Goal: Task Accomplishment & Management: Complete application form

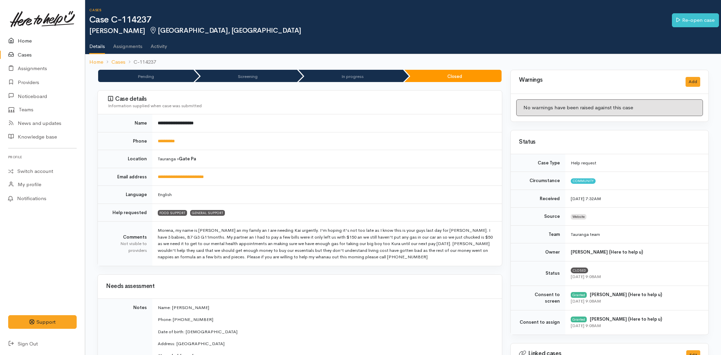
drag, startPoint x: 0, startPoint y: 0, endPoint x: 18, endPoint y: 36, distance: 40.1
click at [23, 37] on link "Home" at bounding box center [42, 41] width 85 height 14
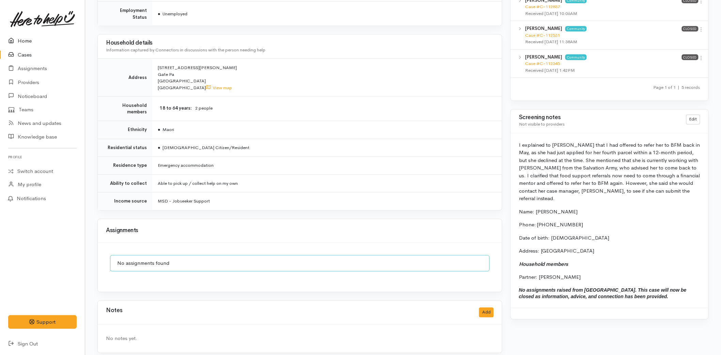
scroll to position [432, 0]
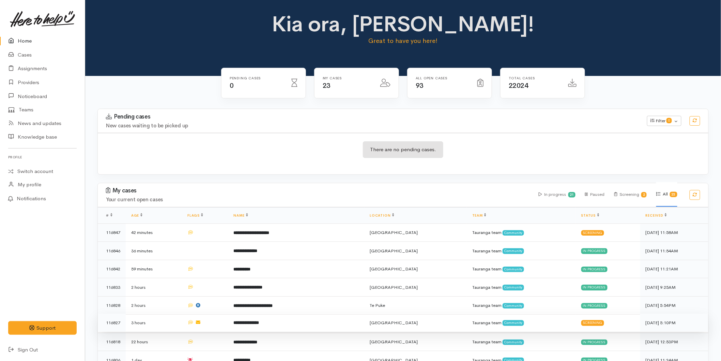
click at [255, 325] on td "**********" at bounding box center [296, 323] width 136 height 18
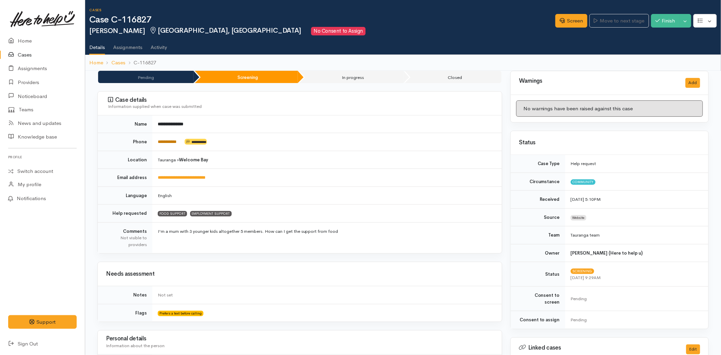
click at [169, 141] on link "**********" at bounding box center [167, 142] width 19 height 4
click at [25, 37] on link "Home" at bounding box center [42, 41] width 85 height 14
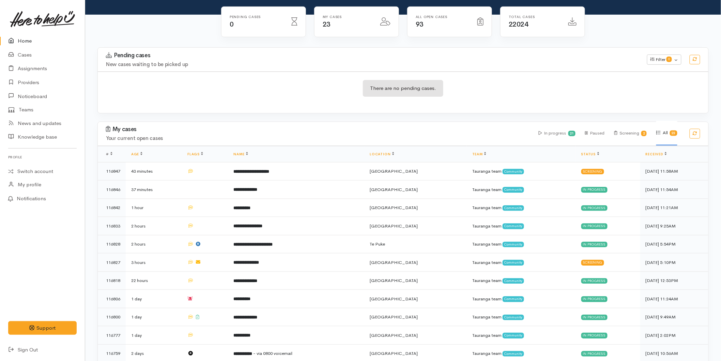
scroll to position [300, 0]
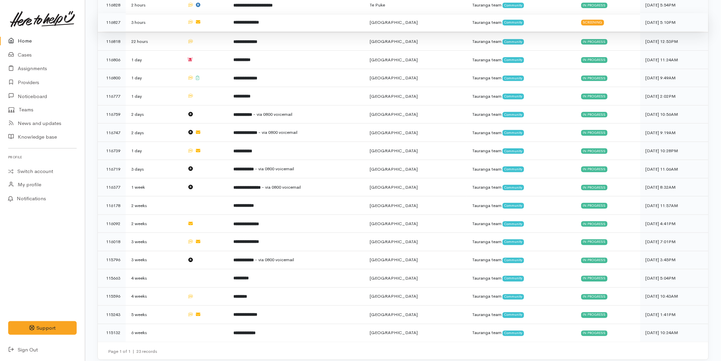
click at [259, 20] on b "**********" at bounding box center [247, 22] width 26 height 4
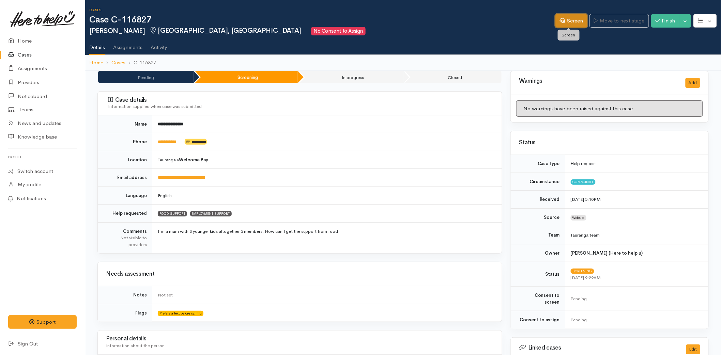
click at [563, 20] on link "Screen" at bounding box center [571, 21] width 32 height 14
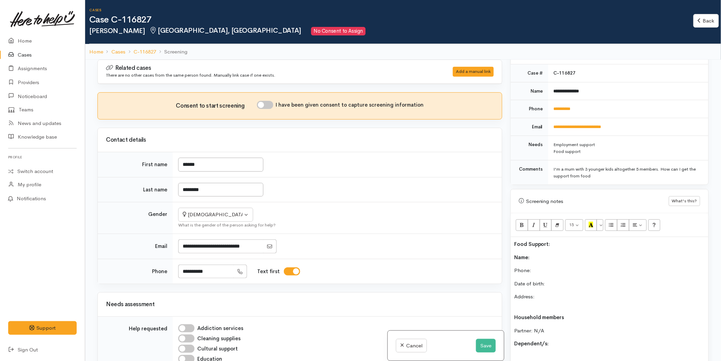
scroll to position [302, 0]
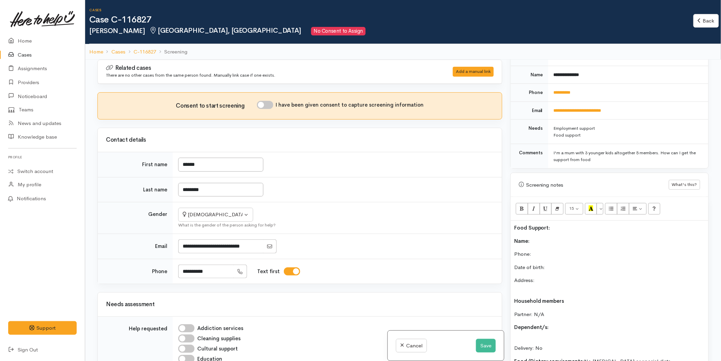
click at [538, 237] on p "Name:" at bounding box center [609, 241] width 191 height 8
click at [535, 250] on p "Phone:" at bounding box center [609, 254] width 191 height 8
click at [556, 264] on p "Date of birth:" at bounding box center [609, 268] width 191 height 8
click at [270, 105] on input "I have been given consent to capture screening information" at bounding box center [265, 105] width 16 height 8
checkbox input "true"
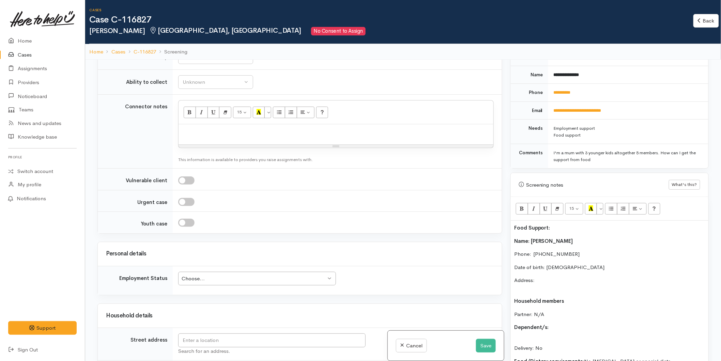
scroll to position [568, 0]
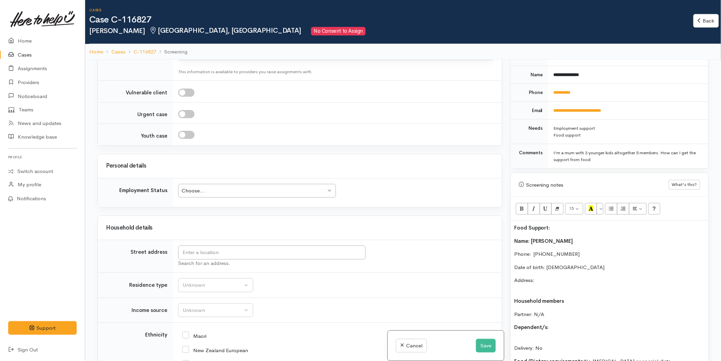
click at [198, 192] on div "Choose..." at bounding box center [254, 191] width 144 height 8
click at [157, 176] on div "Personal details" at bounding box center [300, 166] width 404 height 24
click at [186, 253] on input "text" at bounding box center [271, 253] width 187 height 14
type input "25A Meander Drive, Welcome Bay, Tauranga, New Zealand"
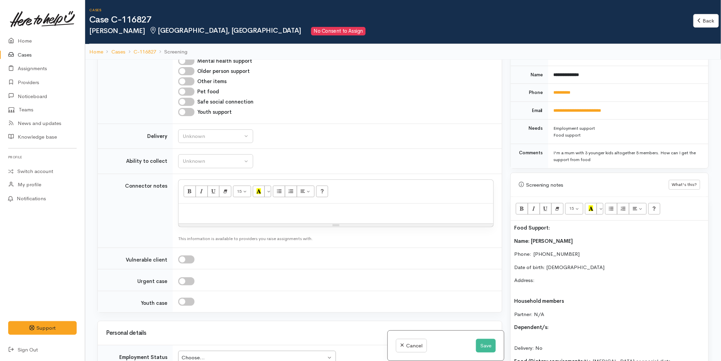
scroll to position [729, 0]
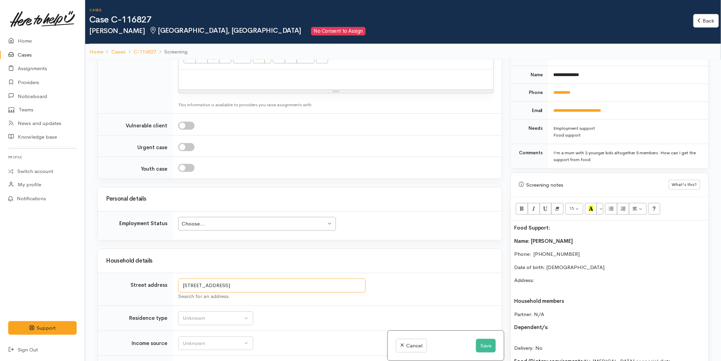
drag, startPoint x: 294, startPoint y: 254, endPoint x: 100, endPoint y: 250, distance: 194.5
click at [100, 273] on tr "Street address 25A Meander Drive, Welcome Bay, Tauranga, New Zealand Search for…" at bounding box center [300, 289] width 404 height 33
click at [553, 277] on p "Address:" at bounding box center [609, 284] width 191 height 15
click at [551, 281] on p "Address: 25A Meander Drive, Welcome Bay, Tauranga, New Zealand" at bounding box center [609, 284] width 191 height 15
click at [550, 303] on p "Partner: N/A" at bounding box center [609, 307] width 191 height 8
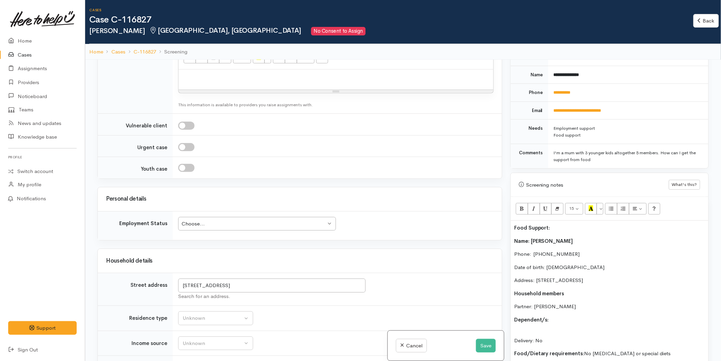
click at [571, 316] on p "Dependent/s:" at bounding box center [609, 320] width 191 height 8
click at [525, 203] on button "Bold (CTRL+B)" at bounding box center [522, 209] width 12 height 12
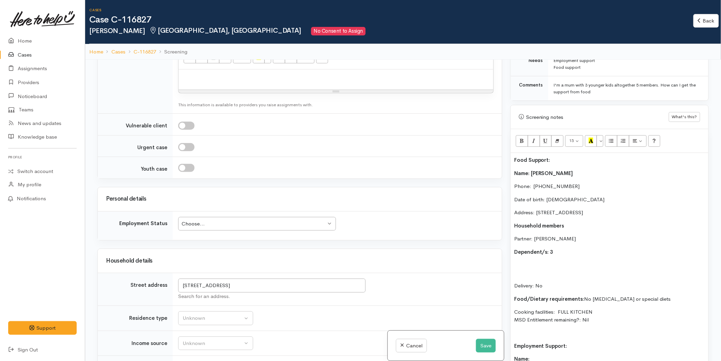
scroll to position [378, 0]
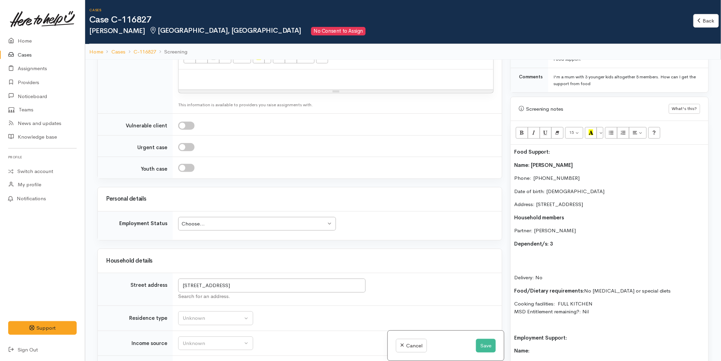
click at [516, 253] on p at bounding box center [609, 257] width 191 height 8
click at [530, 253] on p "Rithini 08/01/2016" at bounding box center [609, 257] width 191 height 8
click at [595, 253] on p "(F) Rithini Perera - 08/01/2016" at bounding box center [609, 257] width 191 height 8
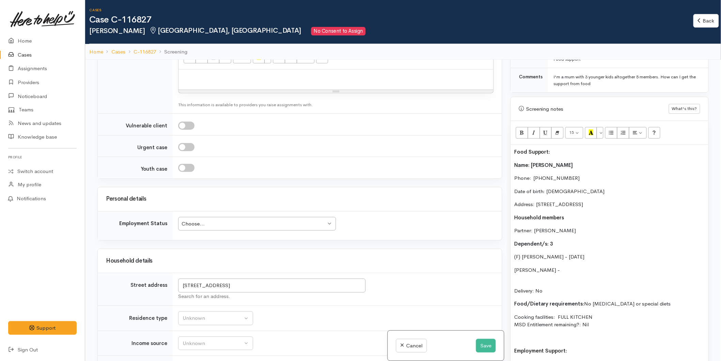
click at [512, 261] on div "Food Support: Name: Himali Erandika Phone:  0220663142 Date of birth: 10/11/198…" at bounding box center [610, 300] width 198 height 311
click at [563, 266] on p "(M) Ronal Perera -" at bounding box center [609, 270] width 191 height 8
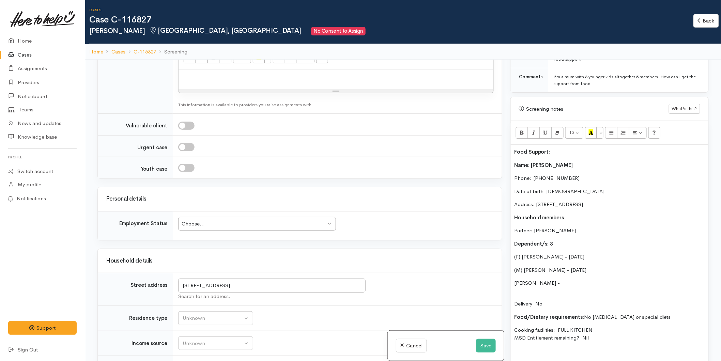
click at [515, 279] on p "Ayon Perera -" at bounding box center [609, 283] width 191 height 8
drag, startPoint x: 564, startPoint y: 275, endPoint x: 567, endPoint y: 270, distance: 4.6
click at [565, 279] on p "(M) Ayon Perera -" at bounding box center [609, 283] width 191 height 8
click at [529, 293] on p "Delivery: No" at bounding box center [609, 300] width 191 height 15
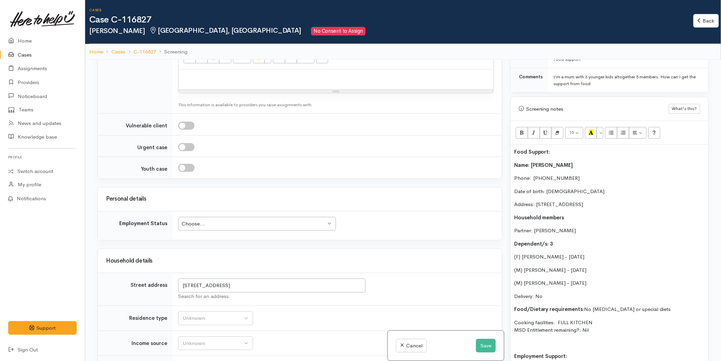
click at [660, 306] on p "Food/Dietary requirements: No Food allergies or special diets" at bounding box center [609, 310] width 191 height 8
drag, startPoint x: 601, startPoint y: 324, endPoint x: 507, endPoint y: 159, distance: 189.5
click at [507, 159] on div "Warnings Add No warnings have been raised against this case Add Warning Title ●…" at bounding box center [609, 240] width 206 height 361
copy div "Name: Himali Erandika Phone:  0220663142 Date of birth: 10/11/1987 Address: 25A…"
click at [231, 220] on div "Choose..." at bounding box center [254, 224] width 144 height 8
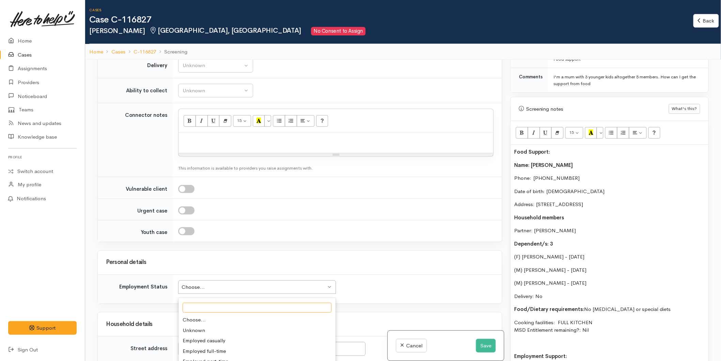
scroll to position [578, 0]
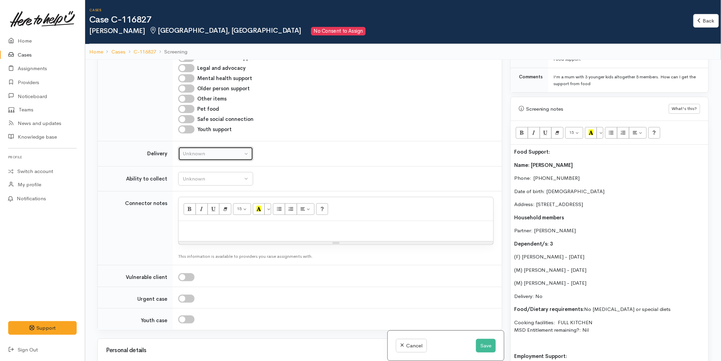
click at [196, 150] on div "Unknown" at bounding box center [213, 154] width 60 height 8
click at [189, 213] on span "No" at bounding box center [190, 217] width 7 height 8
select select "1"
click at [191, 172] on button "Unknown" at bounding box center [215, 179] width 75 height 14
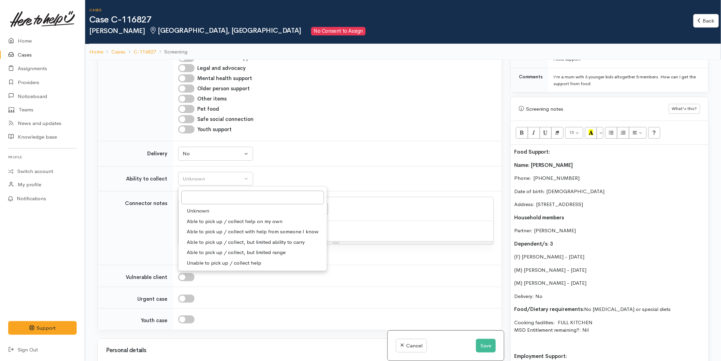
click at [199, 216] on link "Able to pick up / collect help on my own" at bounding box center [253, 221] width 148 height 11
select select "2"
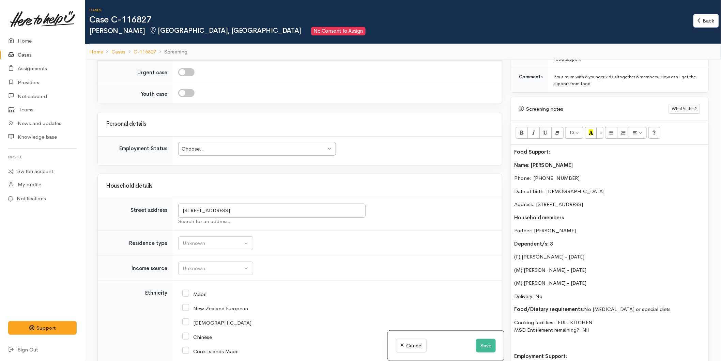
scroll to position [881, 0]
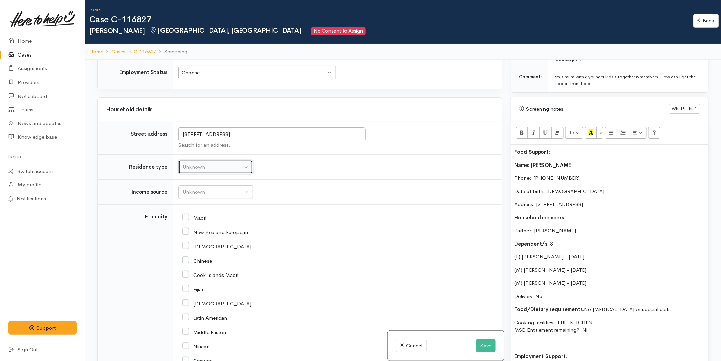
click at [192, 163] on div "Unknown" at bounding box center [213, 167] width 60 height 8
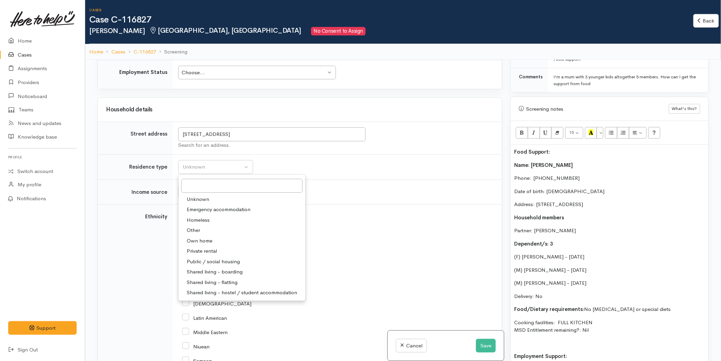
click at [198, 247] on span "Private rental" at bounding box center [202, 251] width 30 height 8
select select "2"
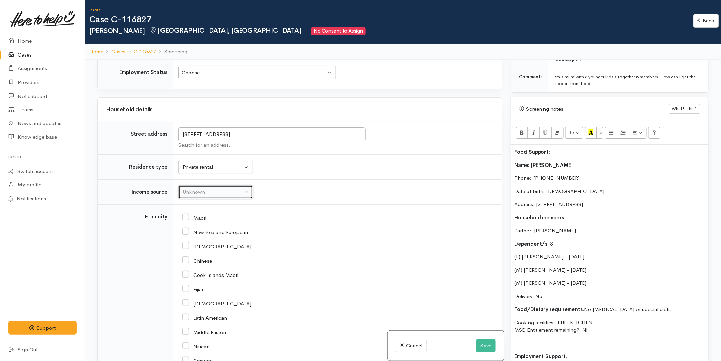
click at [189, 188] on div "Unknown" at bounding box center [213, 192] width 60 height 8
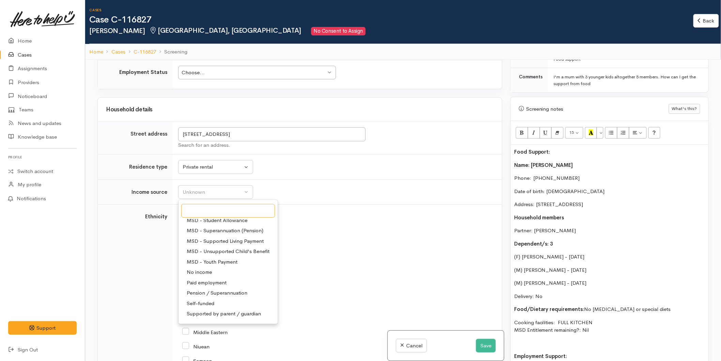
scroll to position [105, 0]
click at [214, 271] on span "Paid employment" at bounding box center [207, 275] width 40 height 8
select select "1"
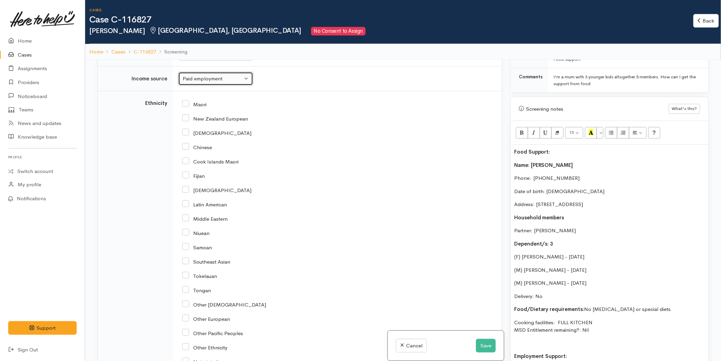
scroll to position [1179, 0]
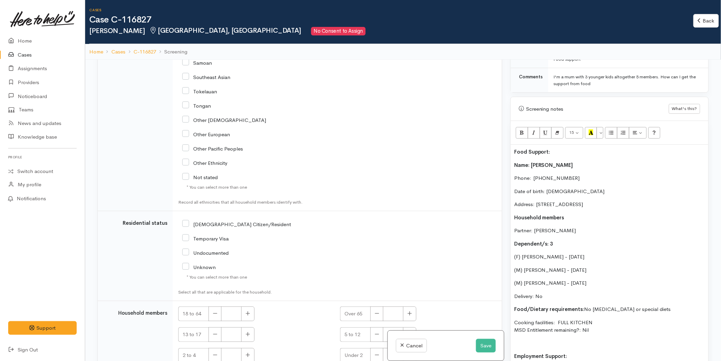
click at [186, 221] on input "NZ Citizen/Resident" at bounding box center [236, 224] width 109 height 6
checkbox input "true"
click at [244, 307] on button "button" at bounding box center [247, 314] width 13 height 15
type input "2"
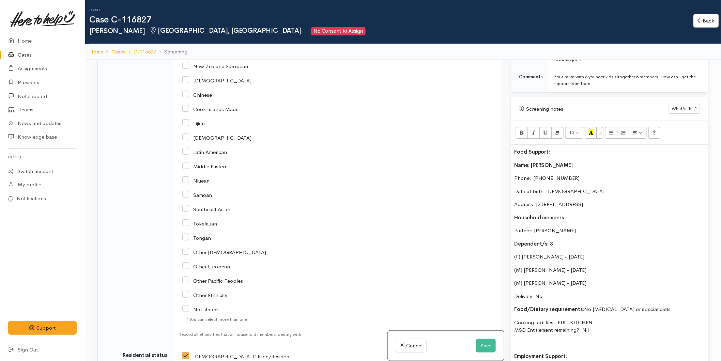
scroll to position [1065, 0]
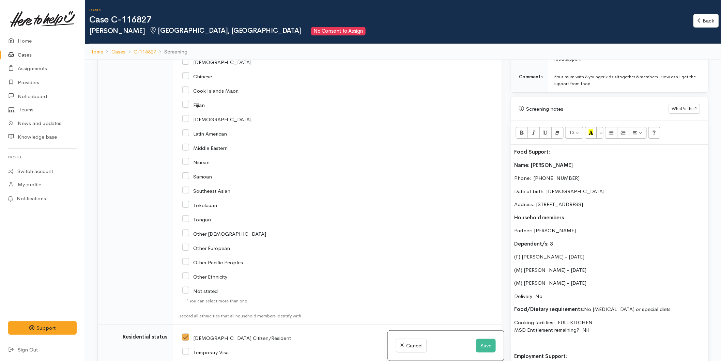
click at [188, 245] on input "Other European" at bounding box center [206, 248] width 48 height 6
checkbox input "true"
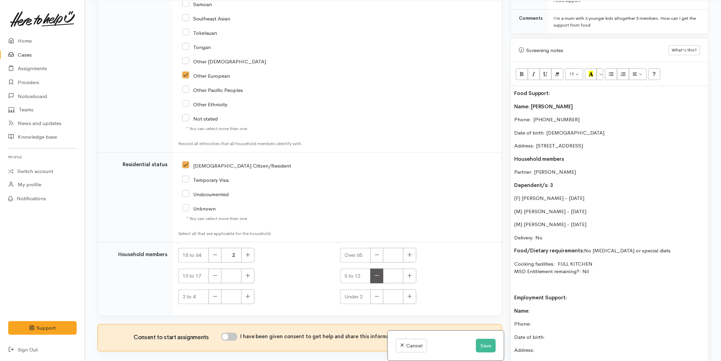
scroll to position [60, 0]
click at [229, 332] on input "I have been given consent to get help and share this information with appropria…" at bounding box center [229, 336] width 16 height 8
checkbox input "true"
click at [407, 272] on icon "button" at bounding box center [409, 274] width 4 height 5
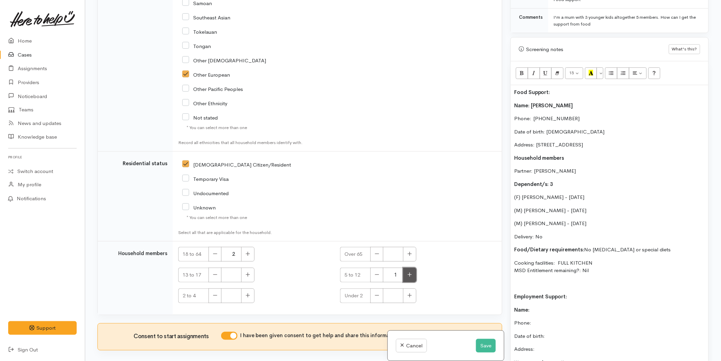
click at [407, 272] on icon "button" at bounding box center [409, 274] width 4 height 5
type input "2"
click at [244, 289] on button "button" at bounding box center [247, 296] width 13 height 15
type input "1"
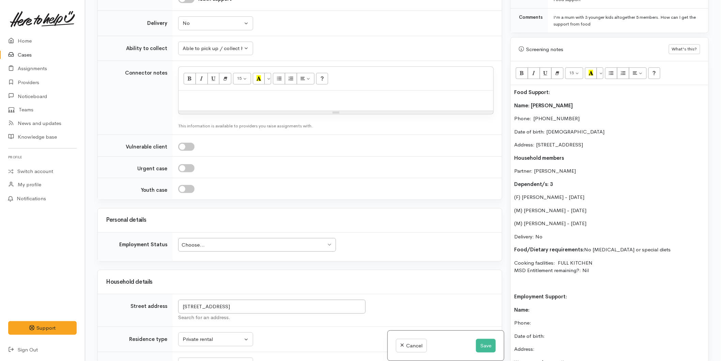
scroll to position [459, 0]
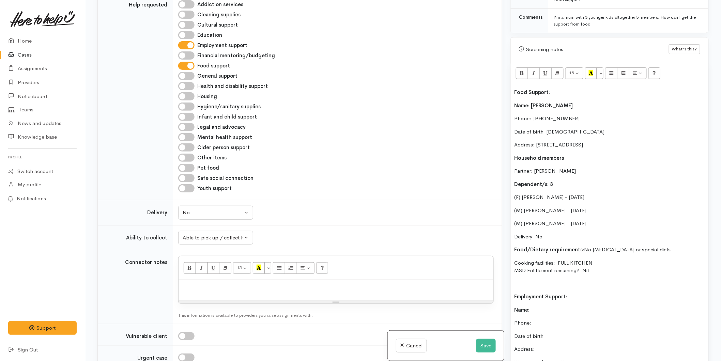
click at [554, 280] on p at bounding box center [609, 284] width 191 height 8
click at [547, 306] on p "Name:" at bounding box center [609, 310] width 191 height 8
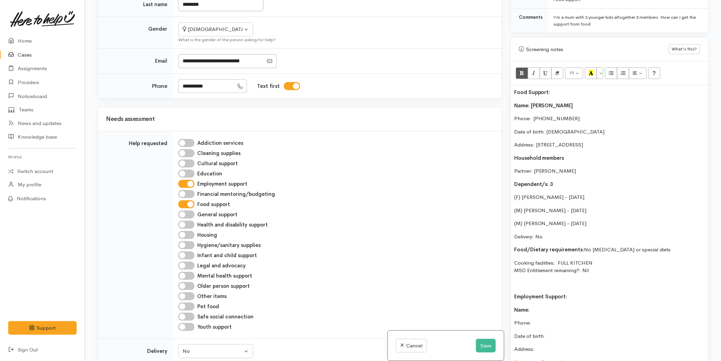
scroll to position [270, 0]
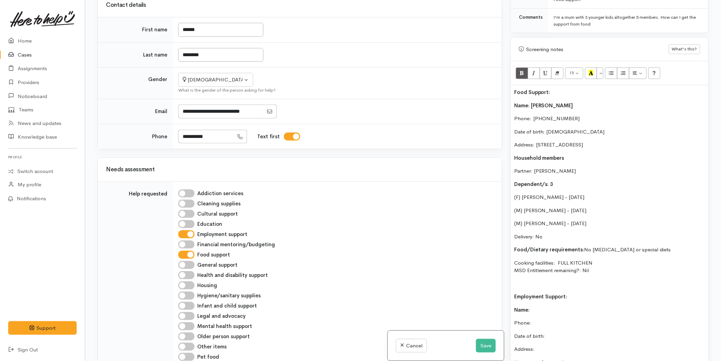
click at [543, 306] on p "Name:" at bounding box center [609, 310] width 191 height 8
click at [540, 312] on div "Food Support: Name: Himali Erandika Phone:  0220663142 Date of birth: 10/11/198…" at bounding box center [610, 243] width 198 height 316
click at [551, 332] on p "Date of birth:" at bounding box center [609, 336] width 191 height 8
drag, startPoint x: 676, startPoint y: 137, endPoint x: 536, endPoint y: 138, distance: 140.7
click at [536, 141] on p "Address: 25A Meander Drive, Welcome Bay, Tauranga, New Zealand" at bounding box center [609, 145] width 191 height 8
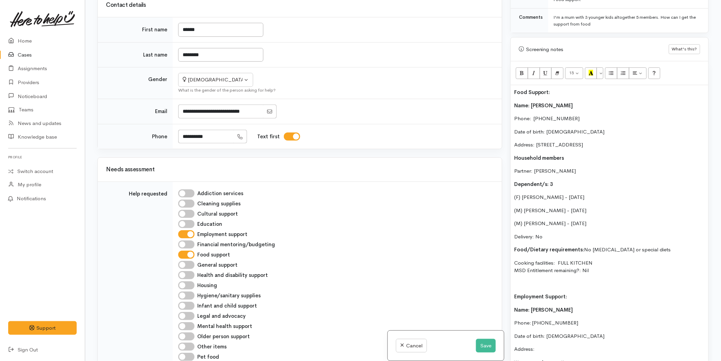
copy p "25A Meander Drive, Welcome Bay, Tauranga, New Zealand"
click at [540, 345] on p "Address:" at bounding box center [609, 349] width 191 height 8
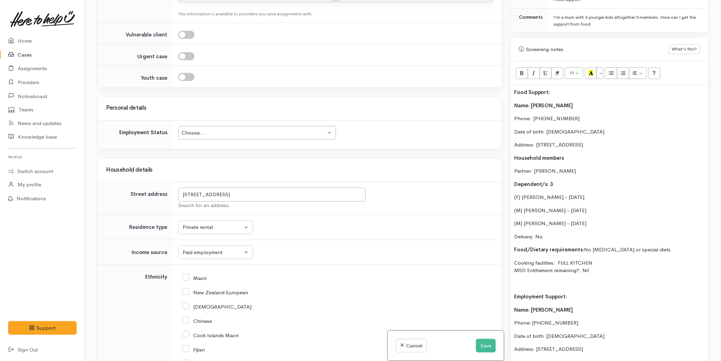
scroll to position [800, 0]
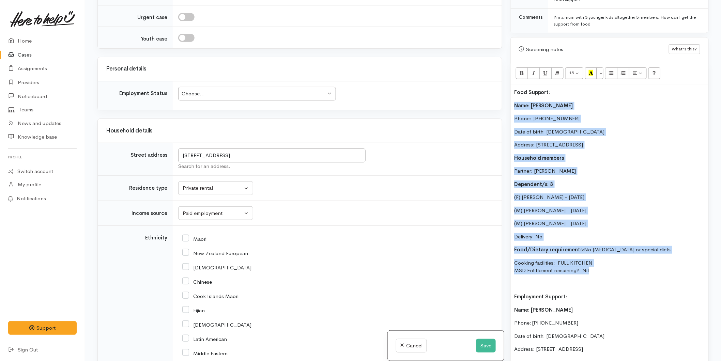
drag, startPoint x: 569, startPoint y: 266, endPoint x: 505, endPoint y: 96, distance: 181.3
click at [505, 96] on div "Related cases There are other cases potentially from the same person, address o…" at bounding box center [402, 180] width 619 height 361
click at [549, 128] on p "Date of birth: 10/11/1987" at bounding box center [609, 132] width 191 height 8
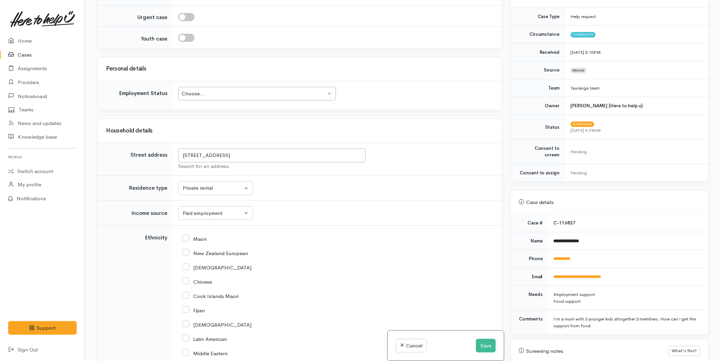
scroll to position [76, 0]
drag, startPoint x: 581, startPoint y: 253, endPoint x: 555, endPoint y: 255, distance: 25.6
click at [555, 255] on td "**********" at bounding box center [628, 260] width 160 height 18
copy link "*********"
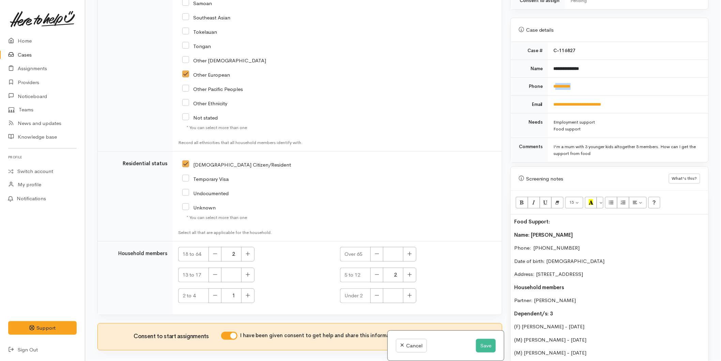
scroll to position [341, 0]
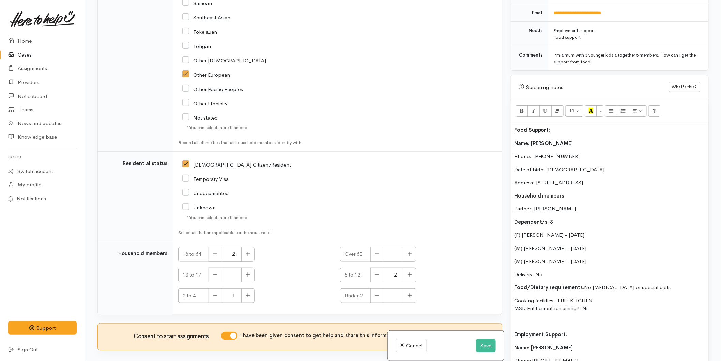
click at [512, 136] on div "Food Support: Name: Himali Erandika Phone:  0220663142 Date of birth: 10/11/198…" at bounding box center [610, 287] width 198 height 329
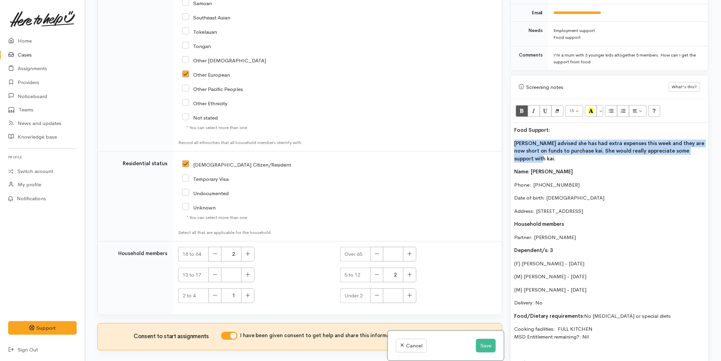
drag, startPoint x: 702, startPoint y: 145, endPoint x: 499, endPoint y: 134, distance: 203.3
click at [499, 134] on div "Related cases There are other cases potentially from the same person, address o…" at bounding box center [402, 180] width 619 height 361
click at [520, 108] on icon "Bold (CTRL+B)" at bounding box center [521, 111] width 4 height 6
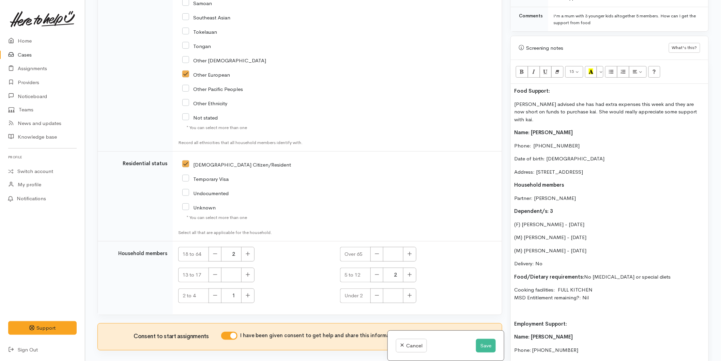
scroll to position [416, 0]
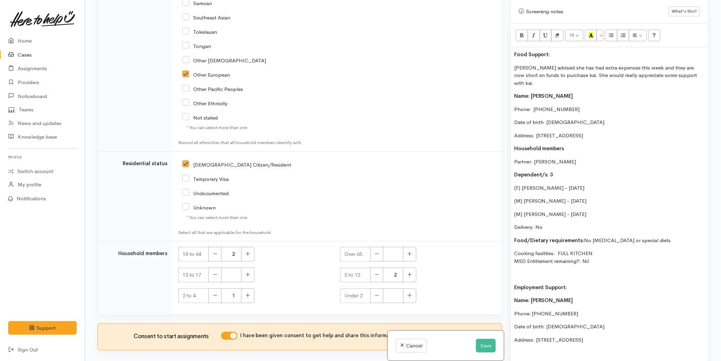
click at [511, 284] on div "Food Support: Himali advised she has had extra expenses this week and they are …" at bounding box center [610, 226] width 198 height 358
drag, startPoint x: 513, startPoint y: 176, endPoint x: 492, endPoint y: 57, distance: 121.4
click at [492, 57] on div "Related cases There are other cases potentially from the same person, address o…" at bounding box center [402, 180] width 619 height 361
copy div "Himali advised she has had extra expenses this week and they are now short on f…"
click at [477, 342] on button "Save" at bounding box center [486, 346] width 20 height 14
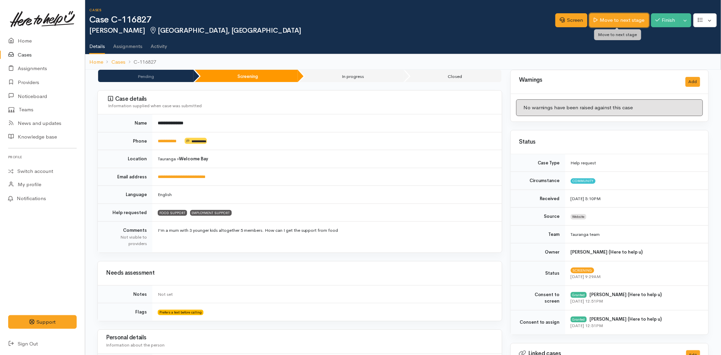
click at [605, 17] on link "Move to next stage" at bounding box center [618, 20] width 59 height 14
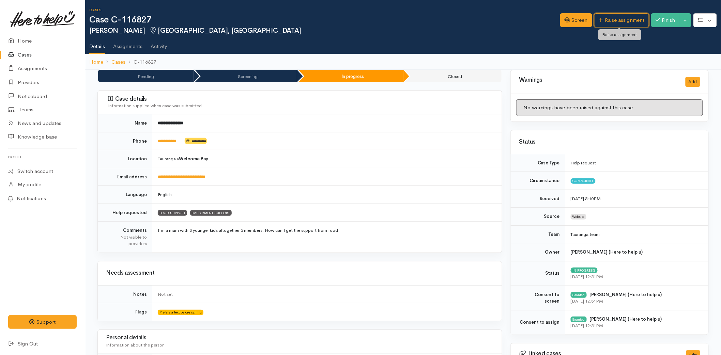
drag, startPoint x: 610, startPoint y: 20, endPoint x: 551, endPoint y: 40, distance: 62.6
click at [610, 20] on link "Raise assignment" at bounding box center [621, 20] width 55 height 14
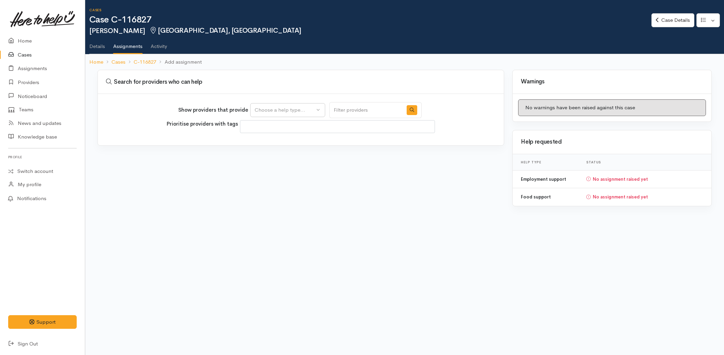
select select
click at [303, 110] on div "Choose a help type..." at bounding box center [284, 110] width 60 height 8
click at [292, 142] on link "Food support" at bounding box center [287, 142] width 74 height 11
select select "3"
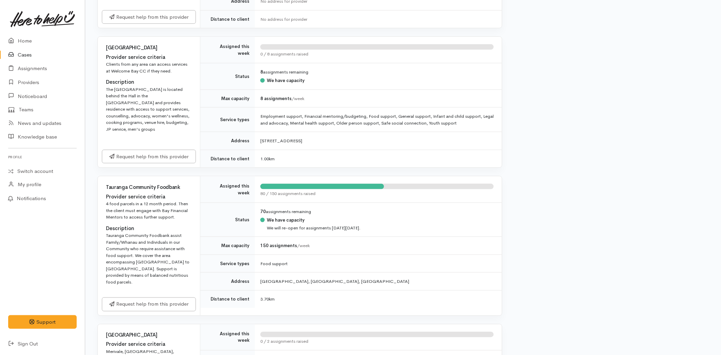
scroll to position [302, 0]
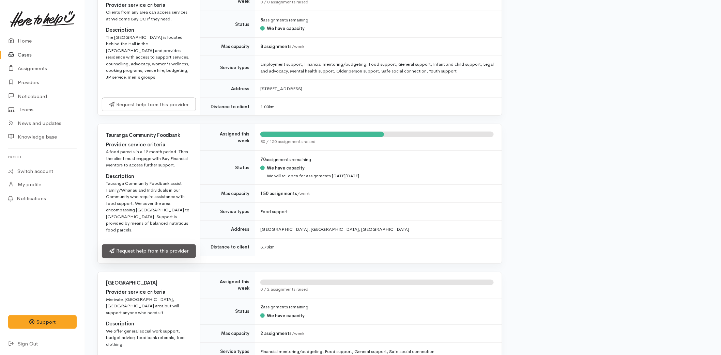
click at [178, 245] on link "Request help from this provider" at bounding box center [149, 252] width 94 height 14
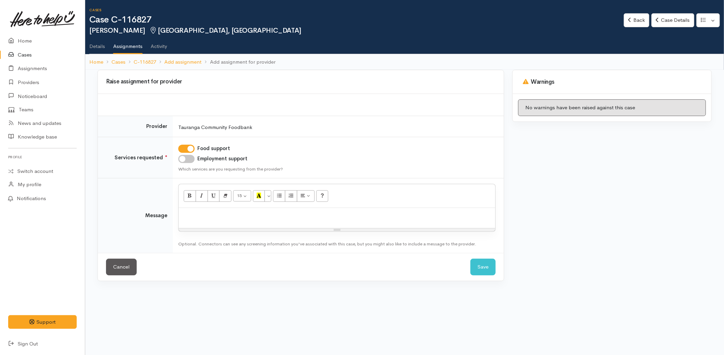
click at [215, 224] on div at bounding box center [337, 218] width 316 height 20
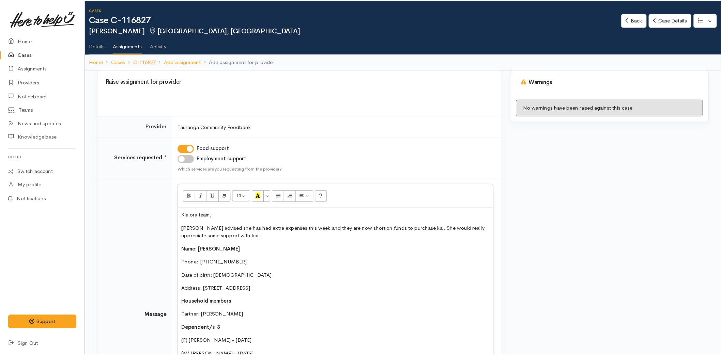
scroll to position [62, 0]
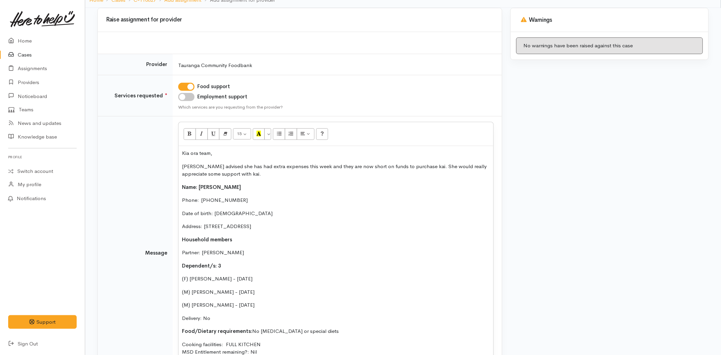
click at [239, 176] on p "[PERSON_NAME] advised she has had extra expenses this week and they are now sho…" at bounding box center [336, 170] width 308 height 15
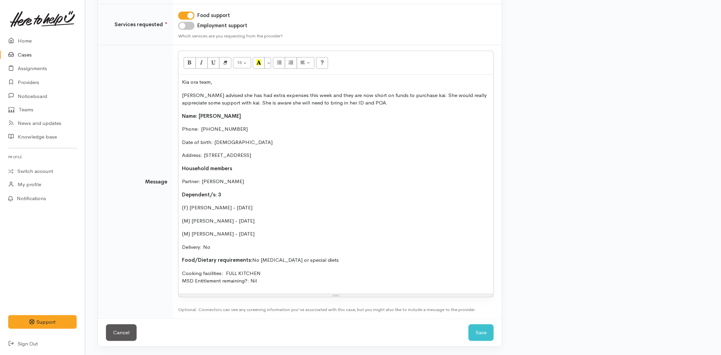
click at [275, 280] on p "Cooking facilities: FULL KITCHEN MSD Entitlement remaining?: Nil" at bounding box center [336, 277] width 308 height 15
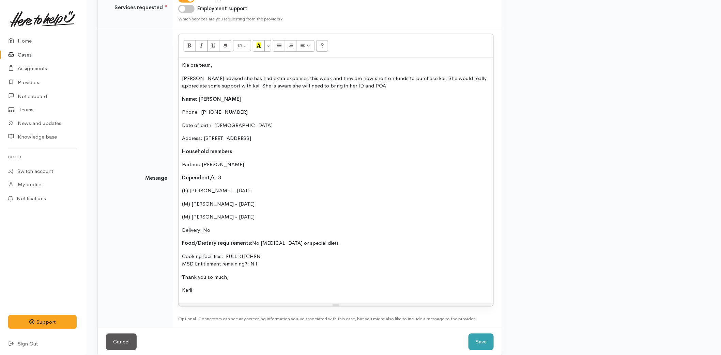
scroll to position [159, 0]
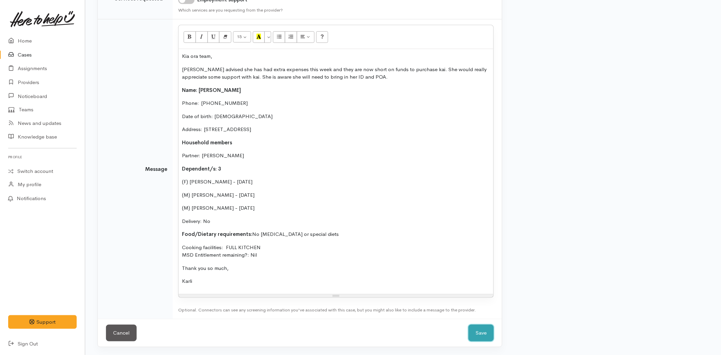
click at [482, 334] on button "Save" at bounding box center [480, 333] width 25 height 17
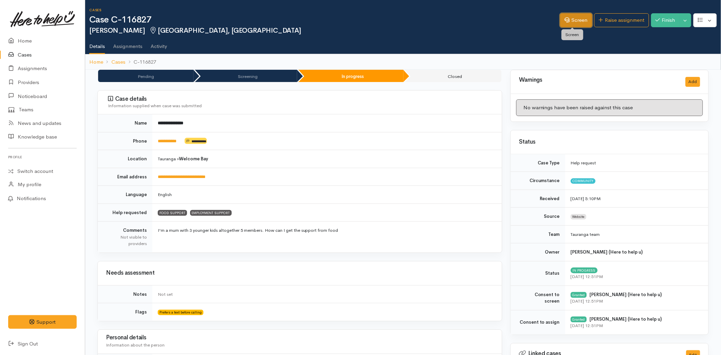
click at [568, 15] on link "Screen" at bounding box center [576, 20] width 32 height 14
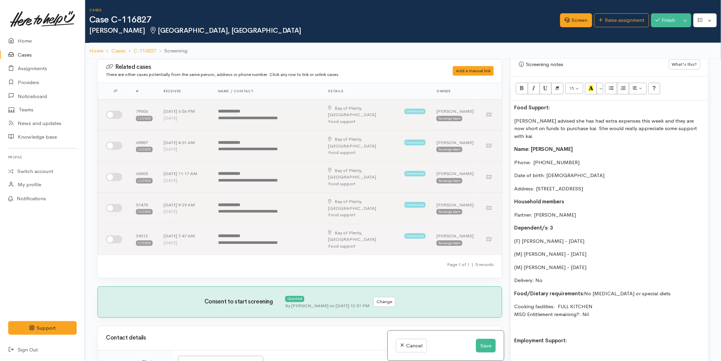
scroll to position [492, 0]
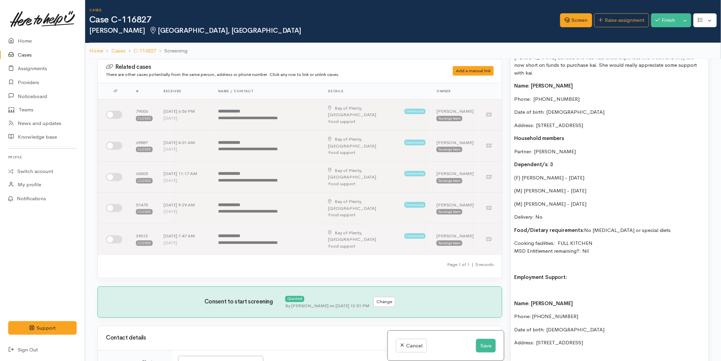
click at [525, 286] on p at bounding box center [609, 290] width 191 height 8
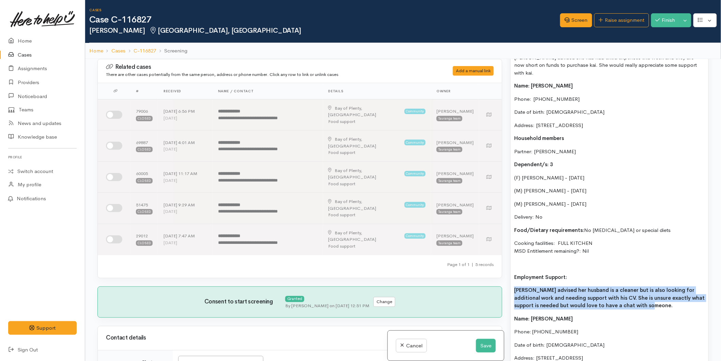
drag, startPoint x: 650, startPoint y: 296, endPoint x: 512, endPoint y: 280, distance: 138.9
click at [512, 280] on div "Food Support: Himali advised she has had extra expenses this week and they are …" at bounding box center [610, 230] width 198 height 386
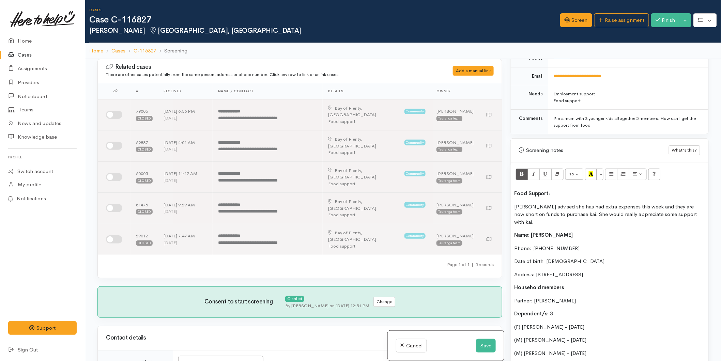
scroll to position [341, 0]
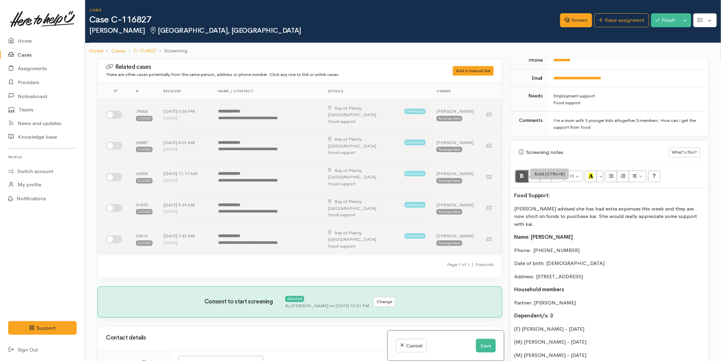
click at [521, 179] on icon "Bold (CTRL+B)" at bounding box center [521, 176] width 4 height 6
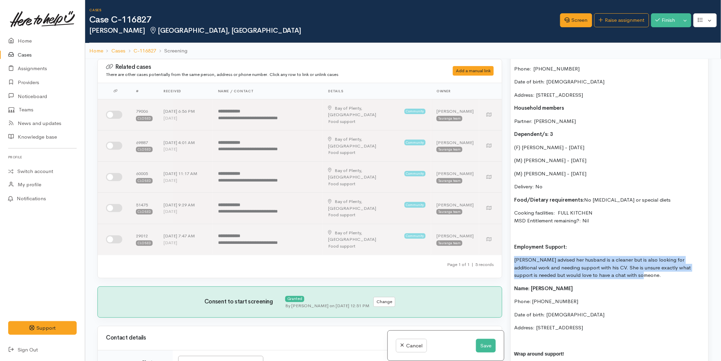
scroll to position [605, 0]
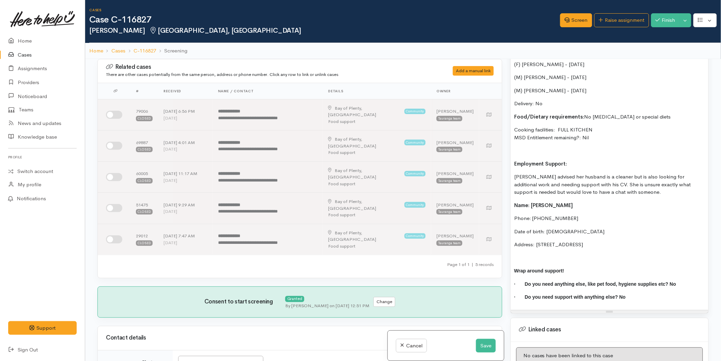
click at [575, 242] on div "Food Support: Himali advised she has had extra expenses this week and they are …" at bounding box center [610, 117] width 198 height 386
drag, startPoint x: 659, startPoint y: 237, endPoint x: 513, endPoint y: 168, distance: 161.8
click at [513, 168] on div "Food Support: Himali advised she has had extra expenses this week and they are …" at bounding box center [610, 117] width 198 height 386
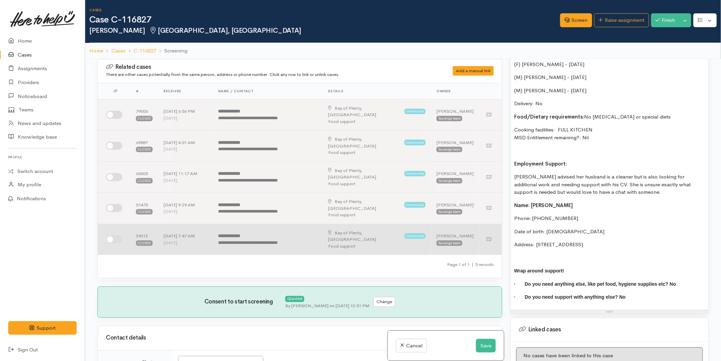
copy div "Himali advised her husband is a cleaner but is also looking for additional work…"
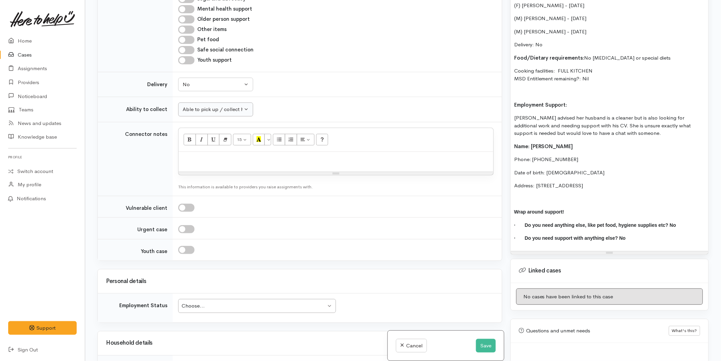
scroll to position [529, 0]
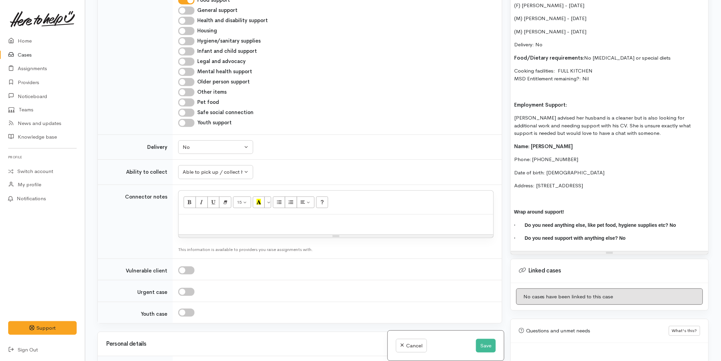
click at [191, 215] on div at bounding box center [336, 225] width 315 height 20
paste div
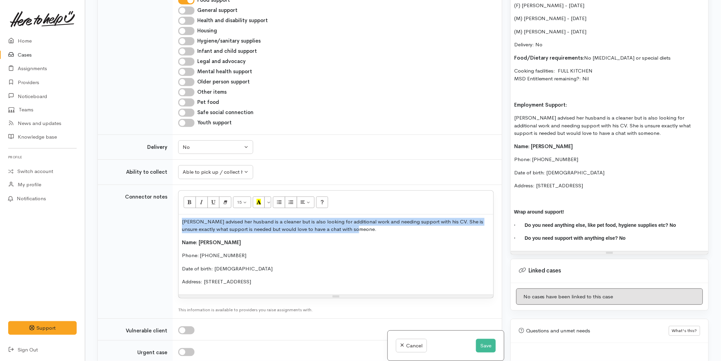
drag, startPoint x: 368, startPoint y: 199, endPoint x: 164, endPoint y: 183, distance: 204.6
click at [164, 185] on tr "Connector notes <p>Himali advised her husband is a cleaner but is also looking …" at bounding box center [300, 252] width 404 height 134
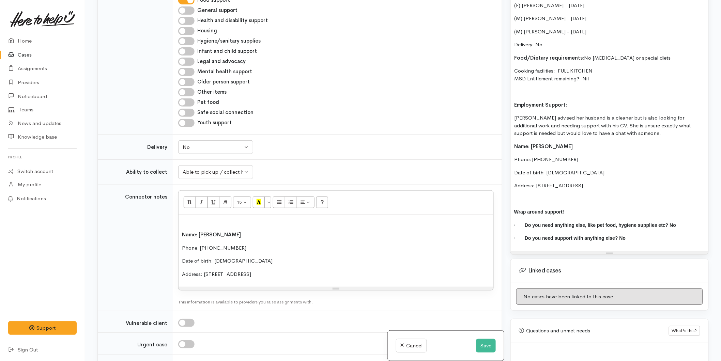
click at [180, 215] on div "Name: Himali Erandika Phone: 0220663142 Date of birth: 10/11/1987 Address: 25A …" at bounding box center [336, 251] width 315 height 73
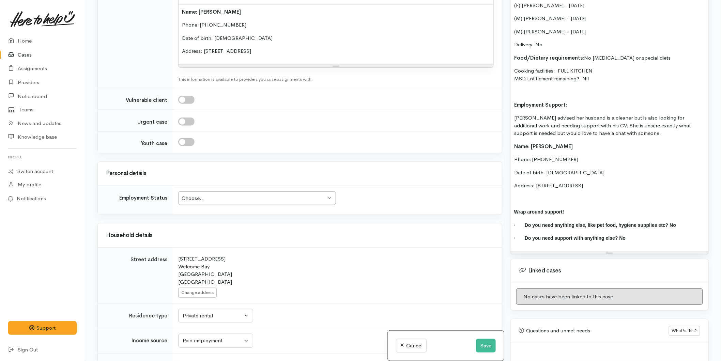
scroll to position [756, 0]
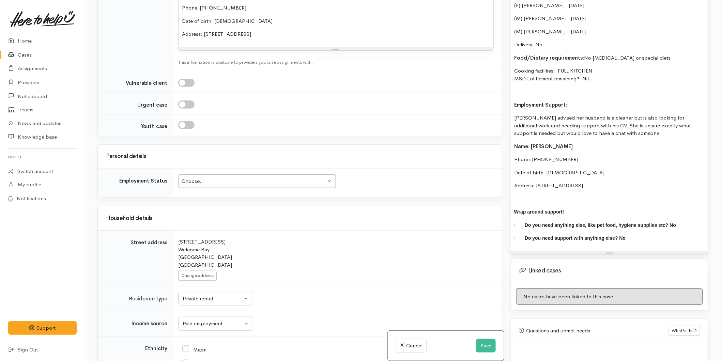
click at [247, 169] on td "Choose... Choose... Choose... Unknown Employed casually Employed full-time Empl…" at bounding box center [337, 183] width 329 height 29
drag, startPoint x: 247, startPoint y: 148, endPoint x: 246, endPoint y: 153, distance: 5.2
click at [247, 177] on div "Choose..." at bounding box center [254, 181] width 144 height 8
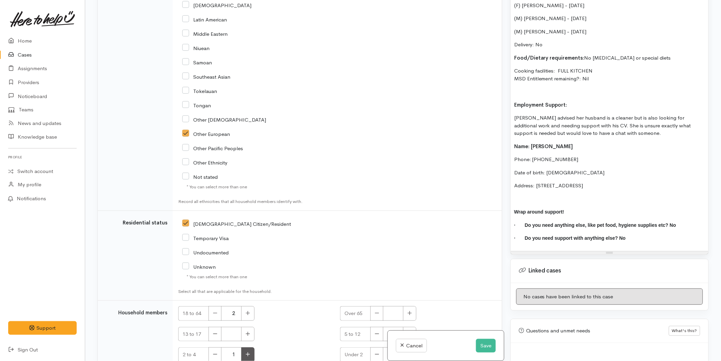
scroll to position [1249, 0]
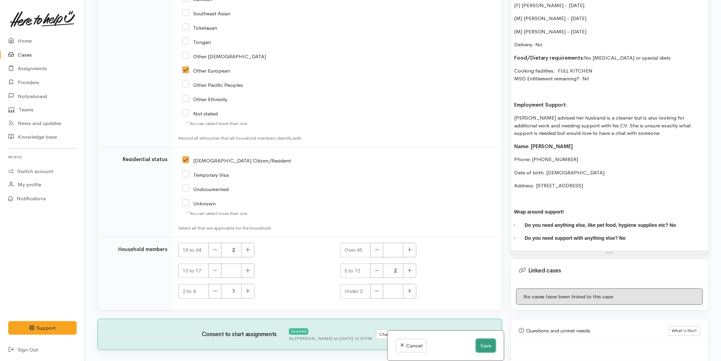
click at [478, 345] on button "Save" at bounding box center [486, 346] width 20 height 14
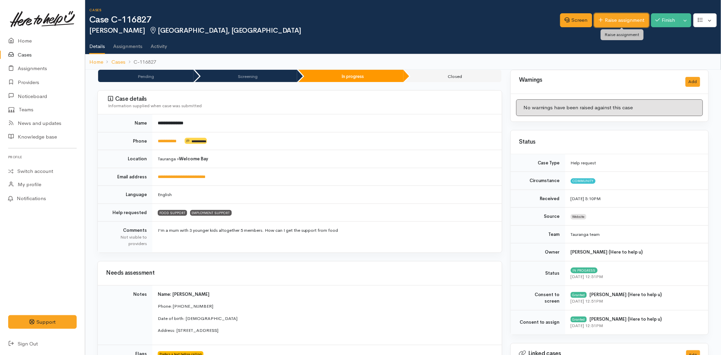
click at [612, 14] on link "Raise assignment" at bounding box center [621, 20] width 55 height 14
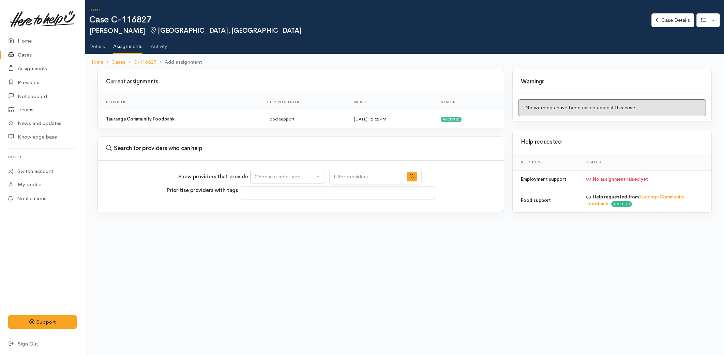
select select
click at [279, 175] on div "Choose a help type..." at bounding box center [284, 177] width 60 height 8
click at [276, 217] on span "Employment support" at bounding box center [283, 220] width 48 height 8
select select "10"
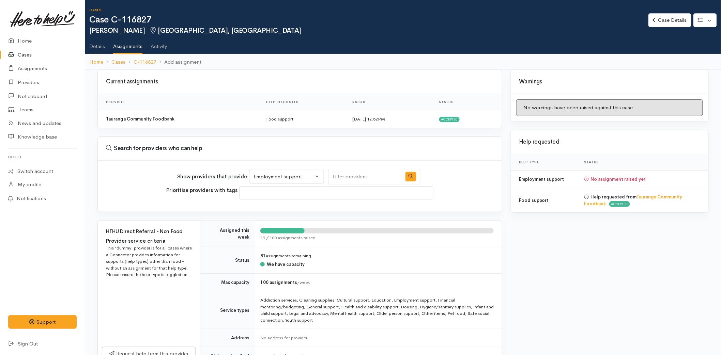
click at [345, 174] on input "Search" at bounding box center [365, 177] width 74 height 16
type input "uni"
click at [408, 176] on icon "button" at bounding box center [410, 176] width 4 height 4
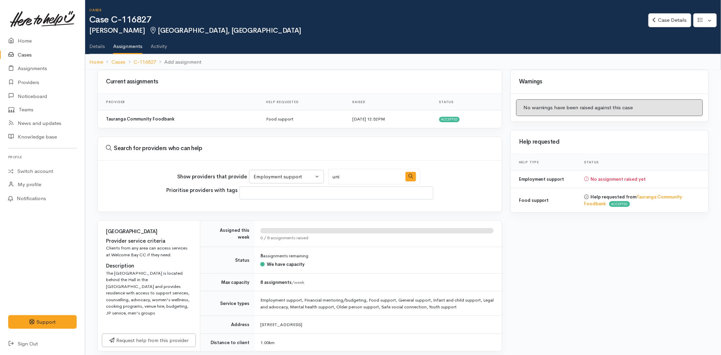
click at [104, 42] on link "Details" at bounding box center [97, 43] width 16 height 19
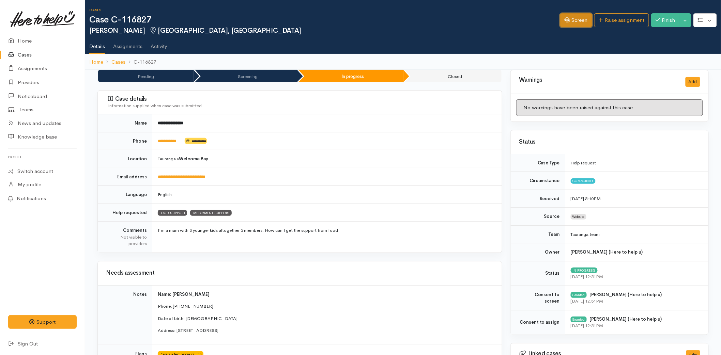
click at [570, 24] on link "Screen" at bounding box center [576, 20] width 32 height 14
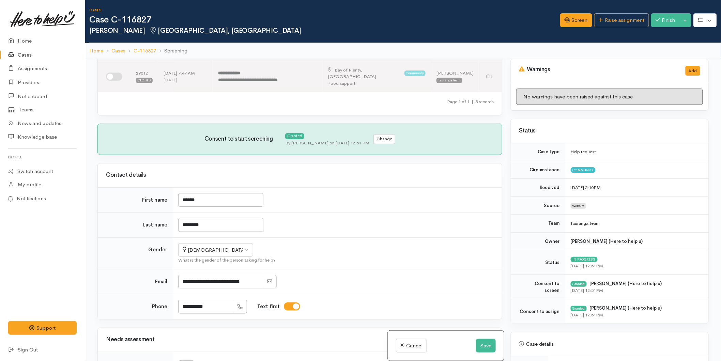
scroll to position [265, 0]
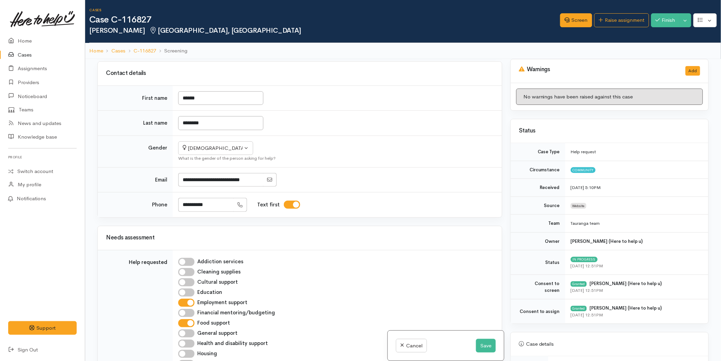
click at [188, 278] on input "Cultural support" at bounding box center [186, 282] width 16 height 8
checkbox input "true"
drag, startPoint x: 482, startPoint y: 347, endPoint x: 495, endPoint y: 307, distance: 41.5
click at [482, 346] on button "Save" at bounding box center [486, 346] width 20 height 14
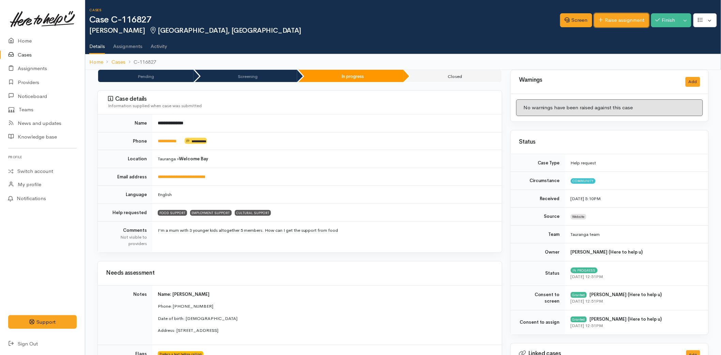
click at [602, 16] on link "Raise assignment" at bounding box center [621, 20] width 55 height 14
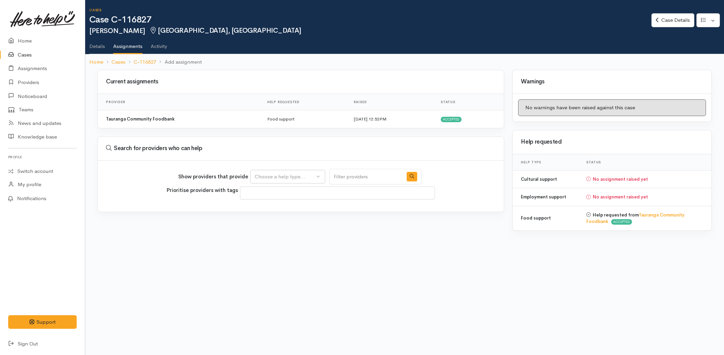
select select
click at [268, 176] on div "Choose a help type..." at bounding box center [284, 177] width 60 height 8
click at [275, 229] on span "Cultural support" at bounding box center [278, 230] width 38 height 8
select select "33"
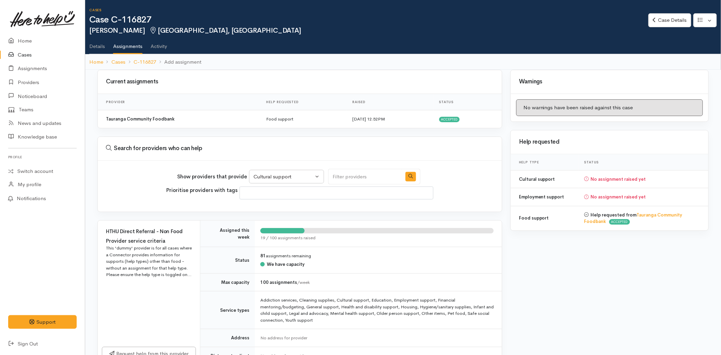
drag, startPoint x: 341, startPoint y: 176, endPoint x: 339, endPoint y: 179, distance: 3.5
click at [341, 176] on input "Search" at bounding box center [365, 177] width 74 height 16
type input "uni"
drag, startPoint x: 404, startPoint y: 177, endPoint x: 396, endPoint y: 181, distance: 8.9
click at [408, 177] on icon "button" at bounding box center [410, 176] width 4 height 4
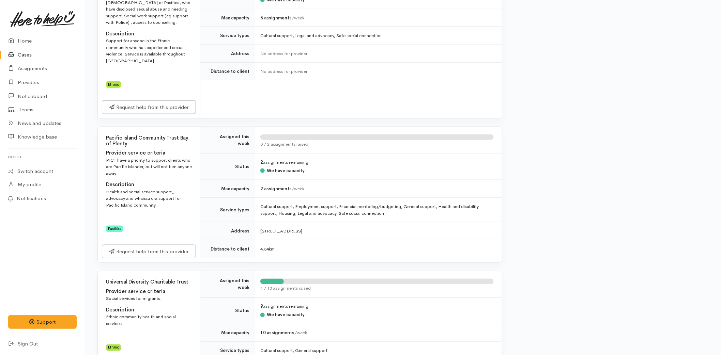
scroll to position [319, 0]
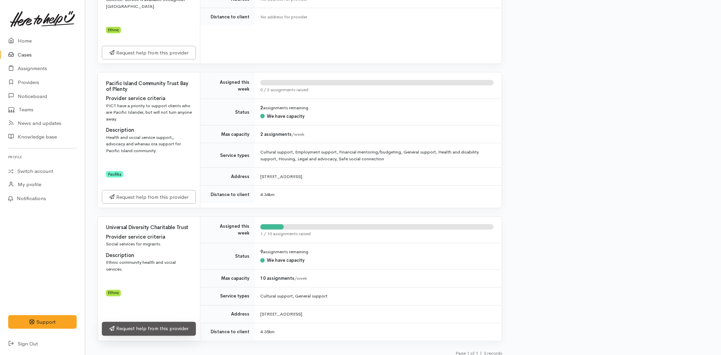
click at [140, 322] on link "Request help from this provider" at bounding box center [149, 329] width 94 height 14
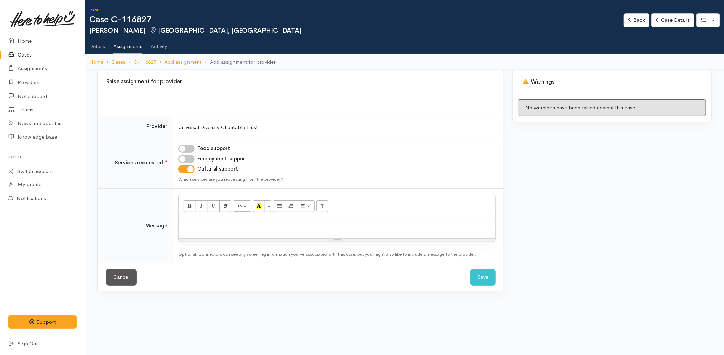
click at [193, 158] on input "Employment support" at bounding box center [186, 159] width 16 height 8
checkbox input "true"
click at [208, 230] on div at bounding box center [337, 228] width 316 height 20
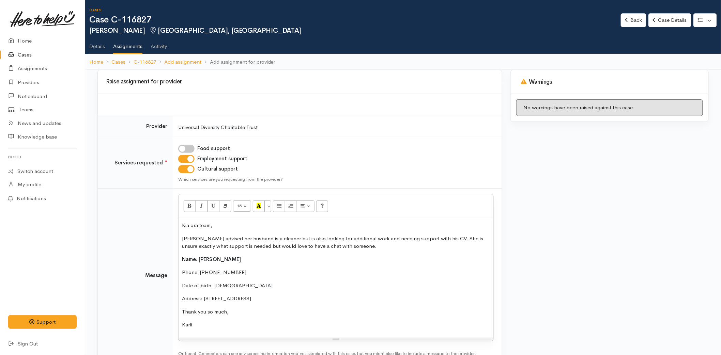
click at [198, 236] on p "[PERSON_NAME] advised her husband is a cleaner but is also looking for addition…" at bounding box center [336, 242] width 308 height 15
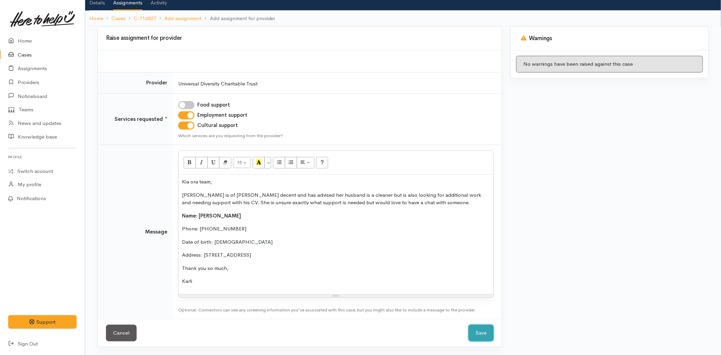
click at [481, 330] on button "Save" at bounding box center [480, 333] width 25 height 17
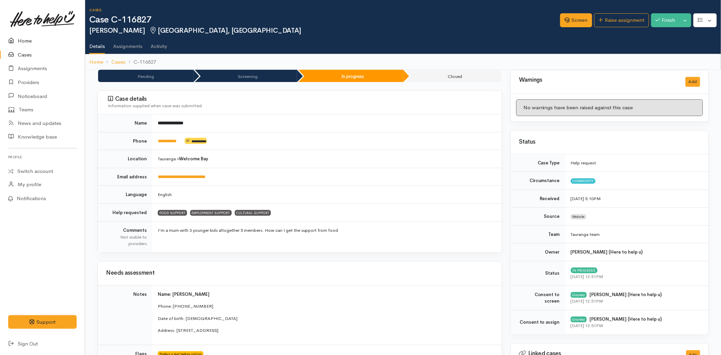
click at [26, 34] on link "Home" at bounding box center [42, 41] width 85 height 14
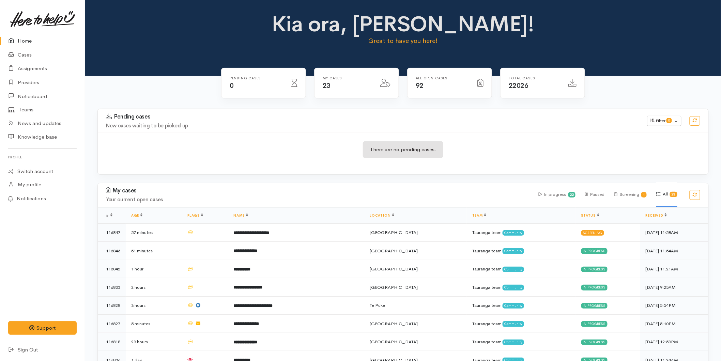
click at [31, 38] on link "Home" at bounding box center [42, 41] width 85 height 14
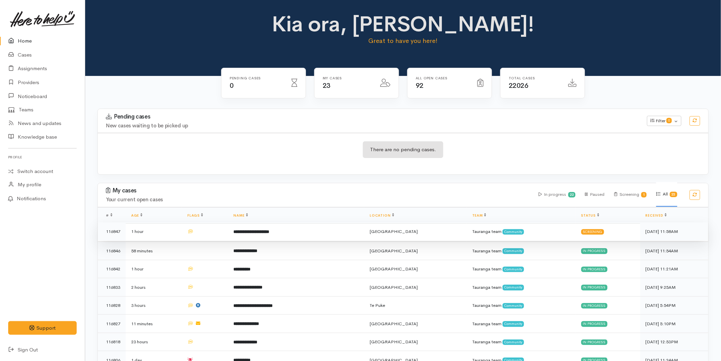
click at [311, 229] on td "**********" at bounding box center [296, 231] width 136 height 18
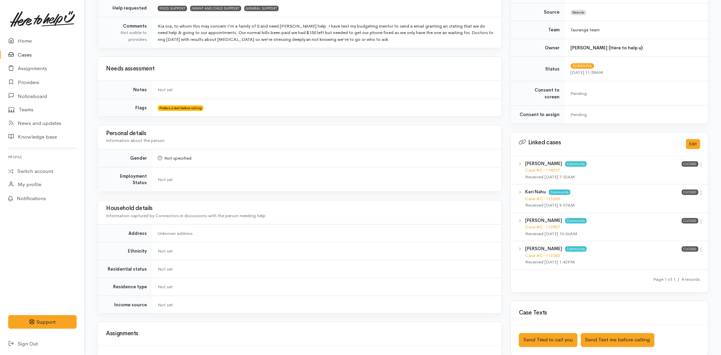
scroll to position [227, 0]
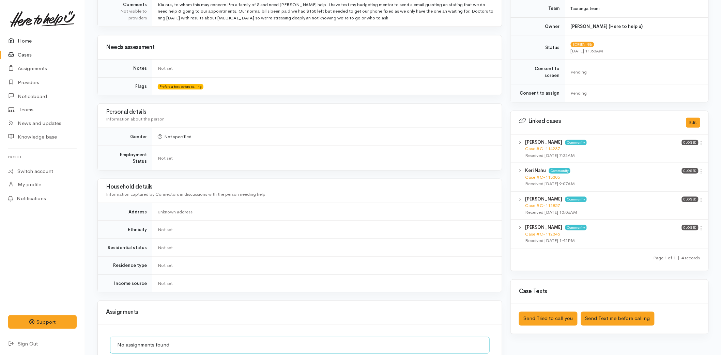
click at [27, 35] on link "Home" at bounding box center [42, 41] width 85 height 14
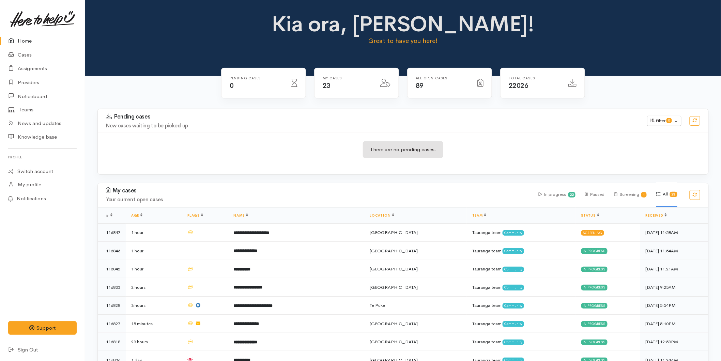
click at [27, 36] on link "Home" at bounding box center [42, 41] width 85 height 14
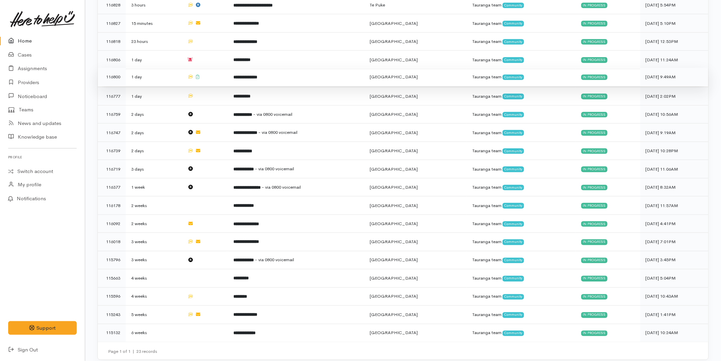
click at [258, 76] on b "**********" at bounding box center [246, 77] width 24 height 4
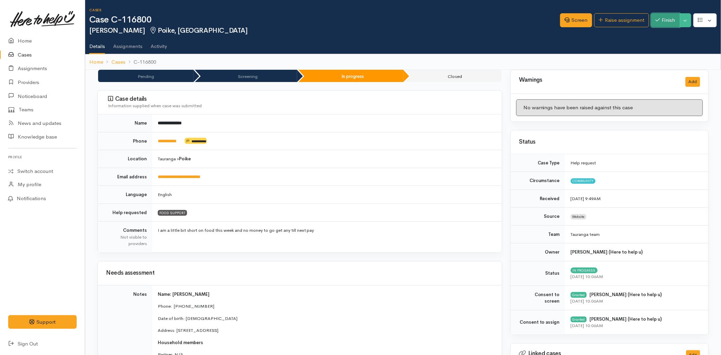
click at [661, 20] on button "Finish" at bounding box center [665, 20] width 29 height 14
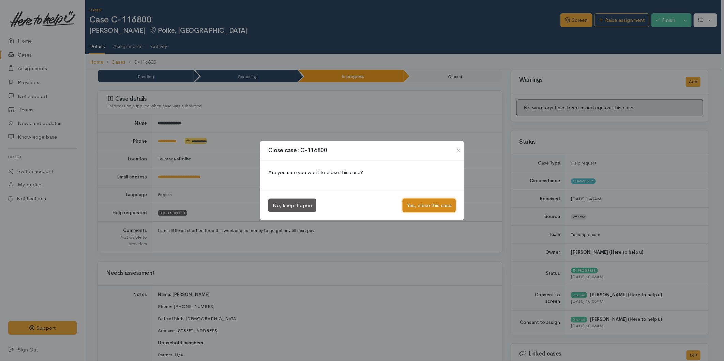
click at [420, 204] on button "Yes, close this case" at bounding box center [428, 206] width 53 height 14
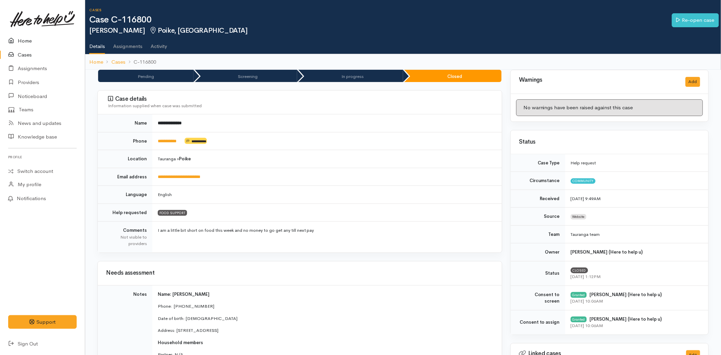
click at [32, 39] on link "Home" at bounding box center [42, 41] width 85 height 14
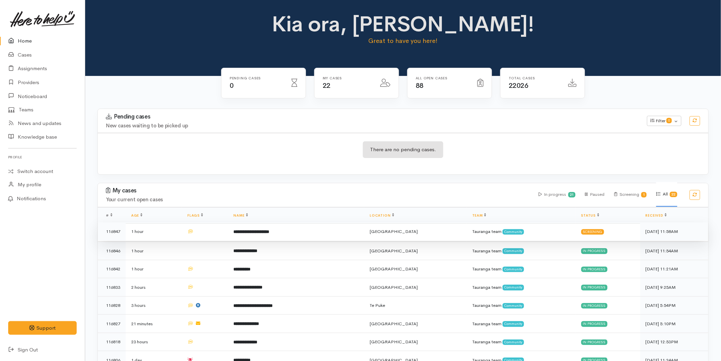
click at [271, 228] on td "**********" at bounding box center [296, 231] width 136 height 18
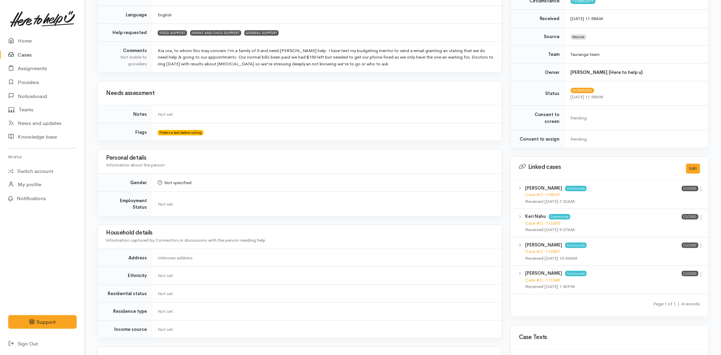
scroll to position [189, 0]
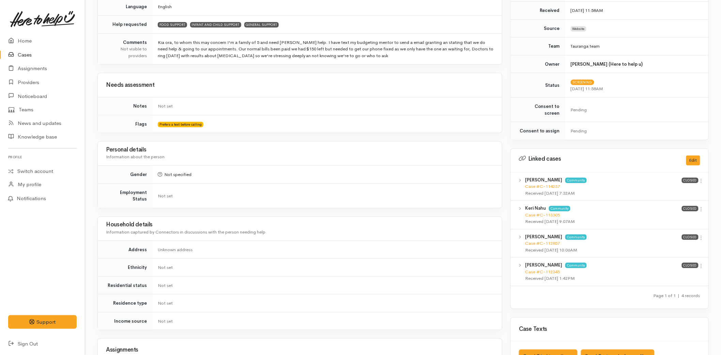
click at [705, 174] on div "Raedon Birch - Kaiwai Community Case #C-114237 Received 13 Jun 2025 7:32AM Clos…" at bounding box center [610, 187] width 198 height 29
click at [696, 178] on span "Closed" at bounding box center [690, 180] width 17 height 5
click at [700, 178] on icon at bounding box center [701, 181] width 6 height 6
click at [667, 189] on link "View case" at bounding box center [677, 194] width 54 height 11
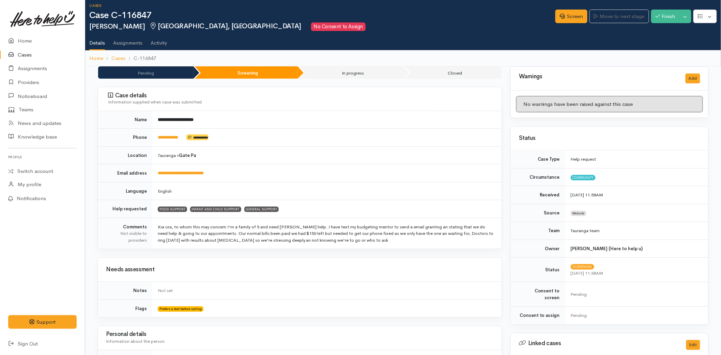
scroll to position [0, 0]
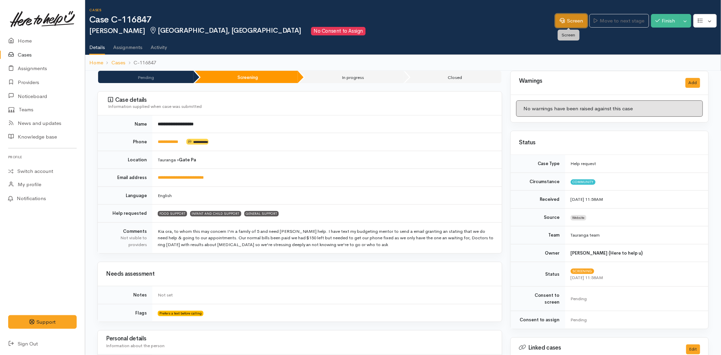
click at [566, 21] on link "Screen" at bounding box center [571, 21] width 32 height 14
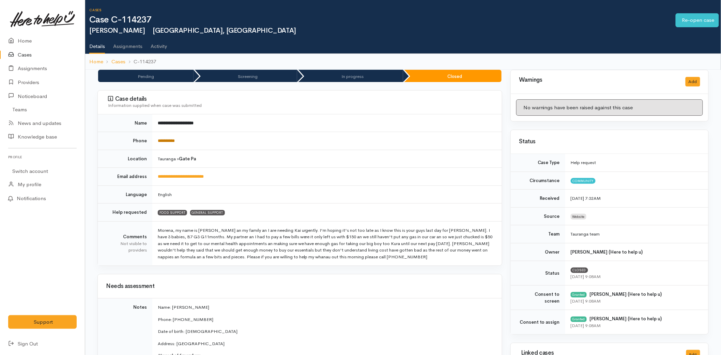
click at [167, 140] on link "**********" at bounding box center [166, 141] width 17 height 4
click at [175, 139] on link "**********" at bounding box center [166, 141] width 17 height 4
click at [35, 41] on link "Home" at bounding box center [42, 41] width 85 height 14
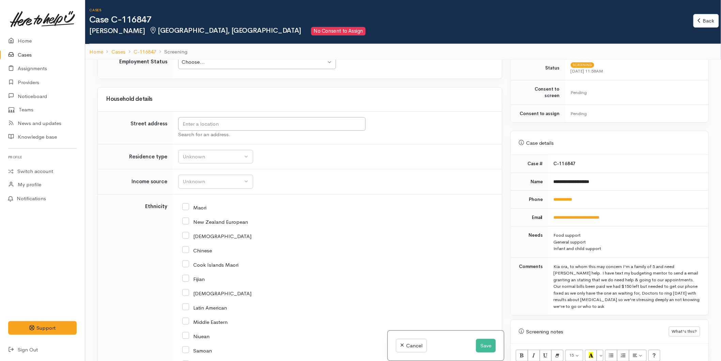
scroll to position [984, 0]
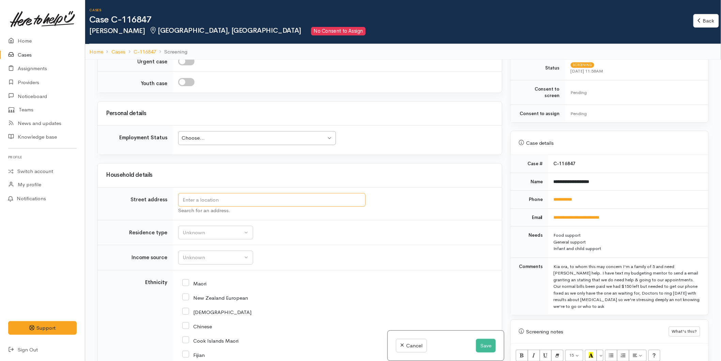
click at [188, 193] on input "text" at bounding box center [271, 200] width 187 height 14
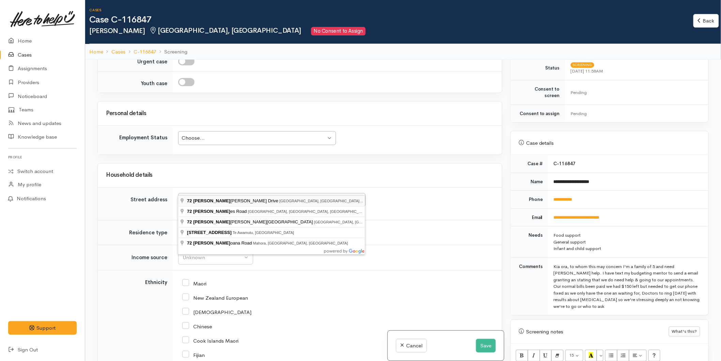
type input "72 Tom Muir Drive, Gate Pa, Tauranga, New Zealand"
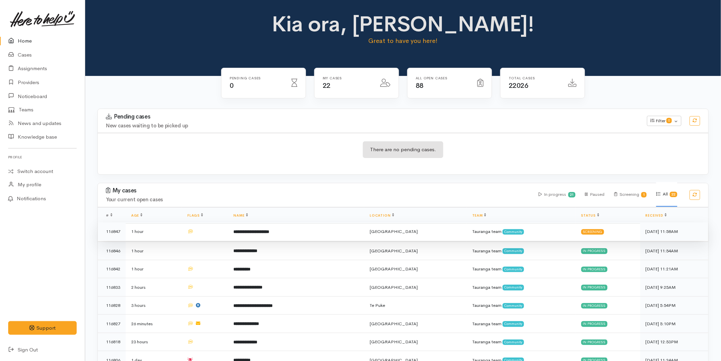
click at [249, 234] on b "**********" at bounding box center [252, 232] width 36 height 4
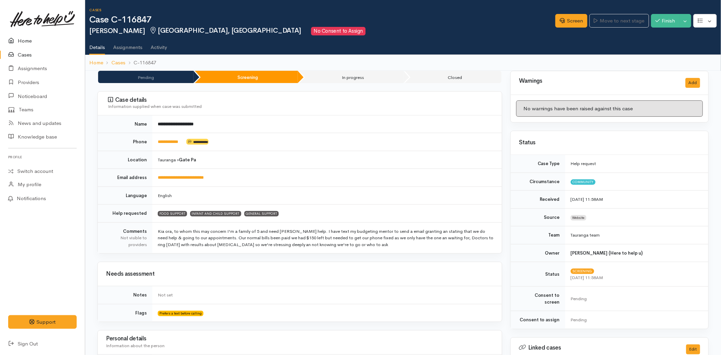
click at [20, 43] on link "Home" at bounding box center [42, 41] width 85 height 14
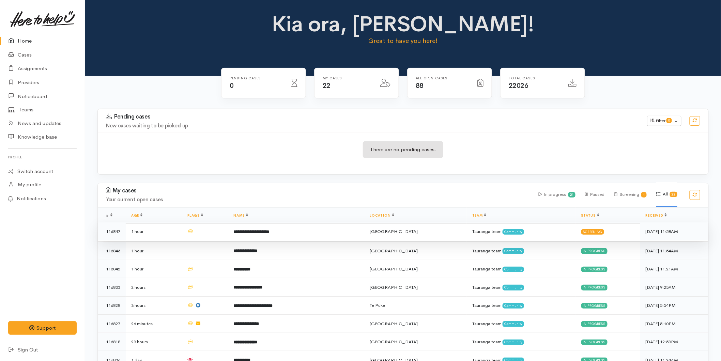
click at [258, 234] on b "**********" at bounding box center [252, 232] width 36 height 4
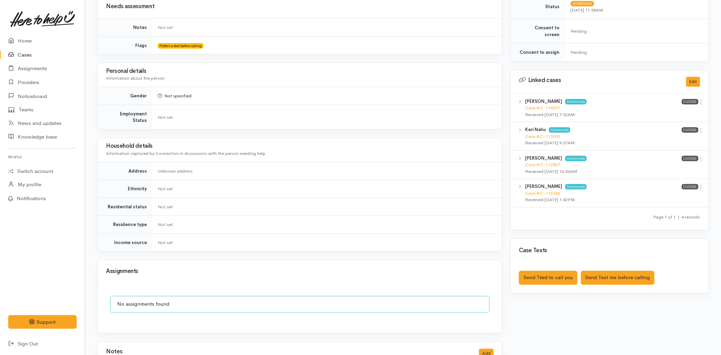
scroll to position [265, 0]
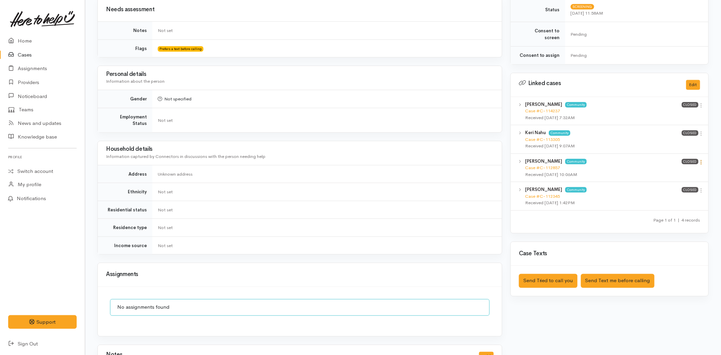
click at [702, 159] on icon at bounding box center [701, 162] width 6 height 6
click at [665, 170] on link "View case" at bounding box center [677, 175] width 54 height 11
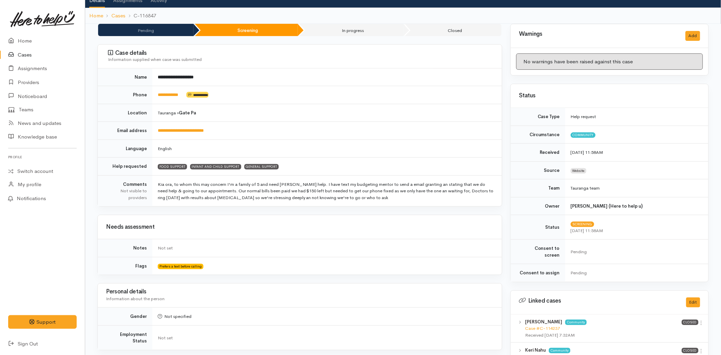
scroll to position [0, 0]
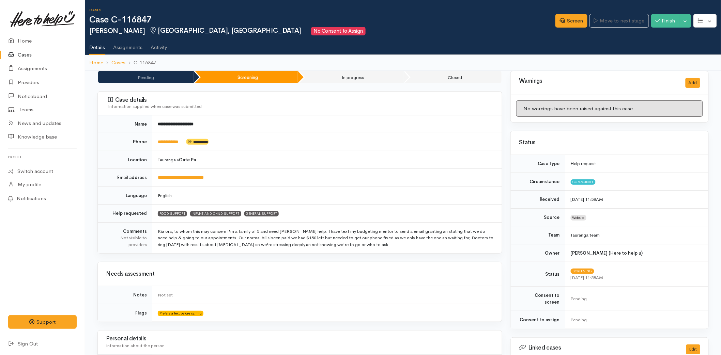
drag, startPoint x: 570, startPoint y: 11, endPoint x: 550, endPoint y: 4, distance: 20.9
click at [570, 11] on div "Screen Move to next stage Finish Toggle Dropdown Pause" at bounding box center [638, 21] width 166 height 23
click at [560, 18] on icon at bounding box center [562, 20] width 5 height 5
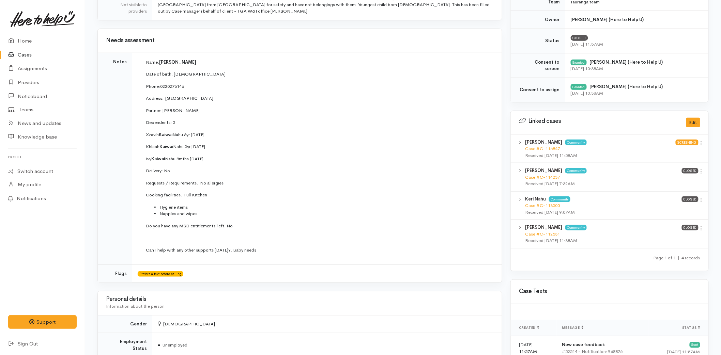
scroll to position [227, 0]
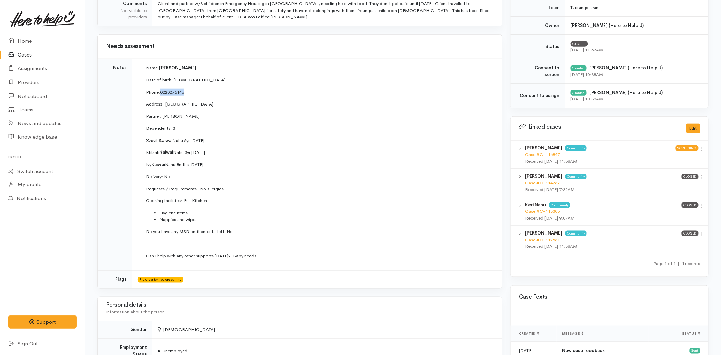
drag, startPoint x: 192, startPoint y: 92, endPoint x: 160, endPoint y: 91, distance: 32.1
click at [160, 91] on p "Phone:  0220276146" at bounding box center [316, 92] width 340 height 7
copy link "0220276146"
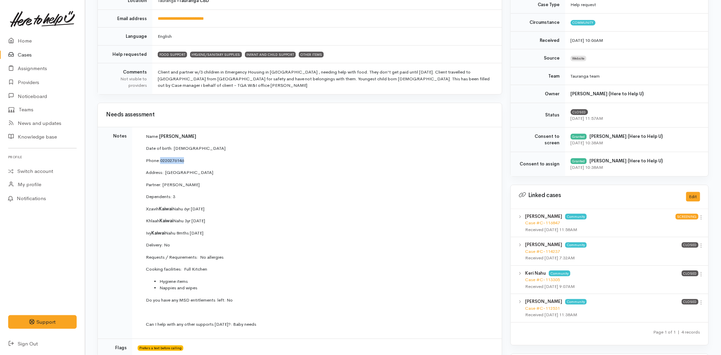
scroll to position [265, 0]
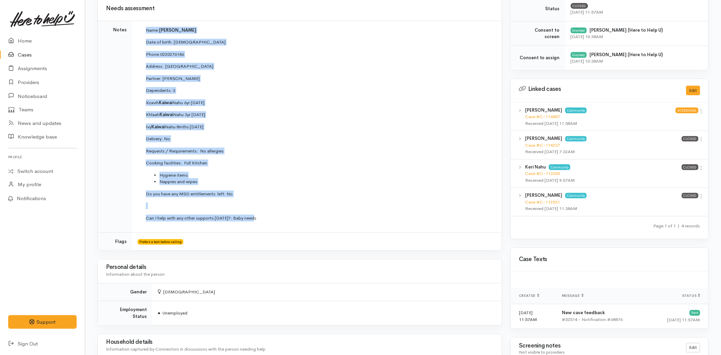
drag, startPoint x: 261, startPoint y: 217, endPoint x: 145, endPoint y: 25, distance: 223.9
click at [145, 25] on td "Name: Raedon Birch-Kaiwai Date of birth: 3/6/1999 Phone:  0220276146 Address:  …" at bounding box center [317, 127] width 370 height 212
copy td "Name: Raedon Birch-Kaiwai Date of birth: 3/6/1999 Phone:  0220276146 Address:  …"
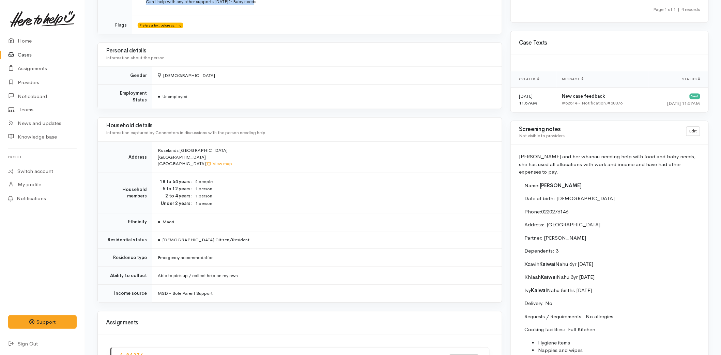
scroll to position [568, 0]
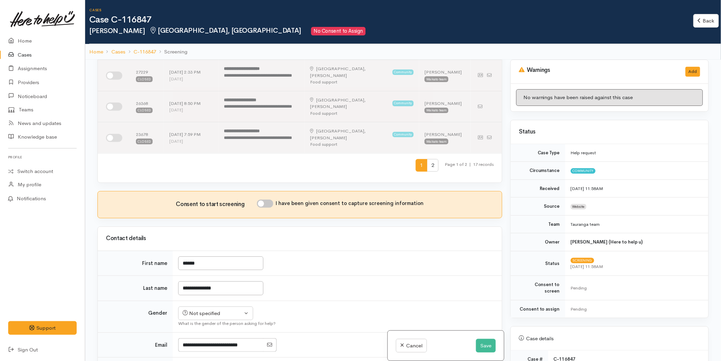
scroll to position [416, 0]
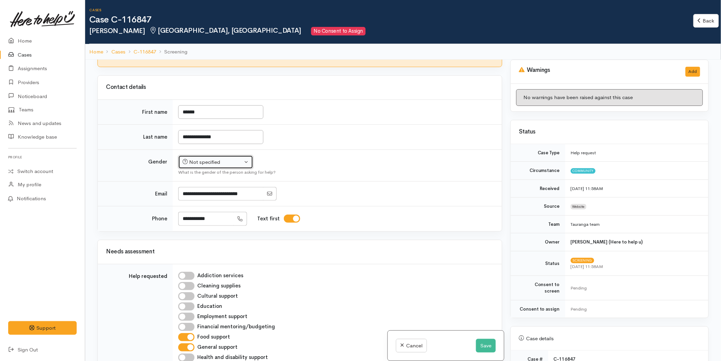
click at [218, 158] on div "Not specified" at bounding box center [213, 162] width 60 height 8
drag, startPoint x: 205, startPoint y: 189, endPoint x: 217, endPoint y: 196, distance: 14.5
click at [205, 195] on span "Female" at bounding box center [221, 199] width 58 height 8
select select "Female"
drag, startPoint x: 223, startPoint y: 206, endPoint x: 175, endPoint y: 205, distance: 48.7
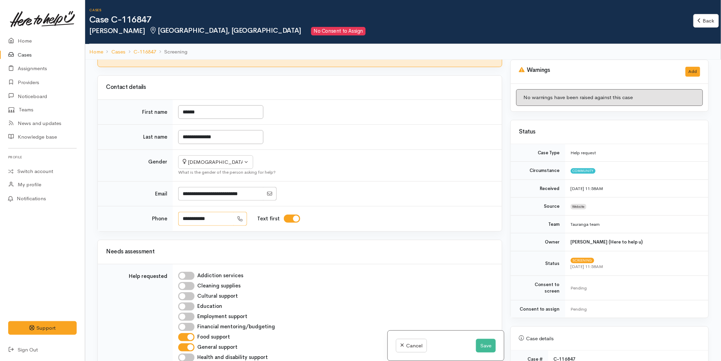
click at [166, 206] on tr "**********" at bounding box center [300, 218] width 404 height 25
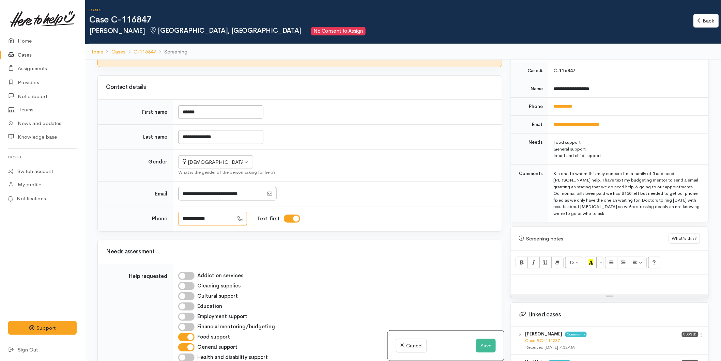
scroll to position [454, 0]
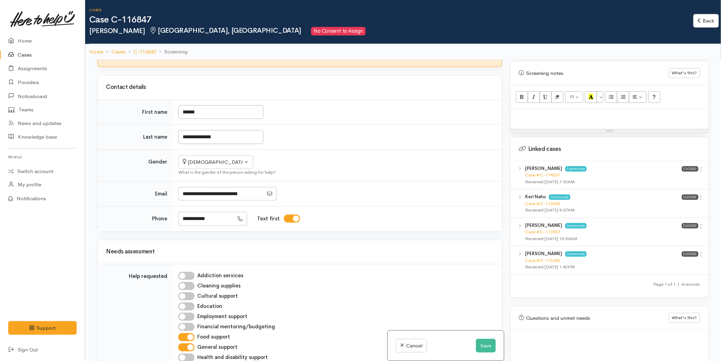
click at [523, 112] on p at bounding box center [609, 116] width 191 height 8
paste div
drag, startPoint x: 219, startPoint y: 205, endPoint x: 164, endPoint y: 203, distance: 55.2
click at [164, 206] on tr "**********" at bounding box center [300, 218] width 404 height 25
type input "**********"
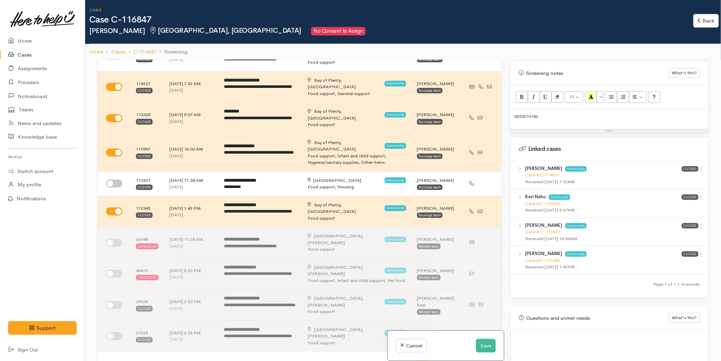
scroll to position [416, 0]
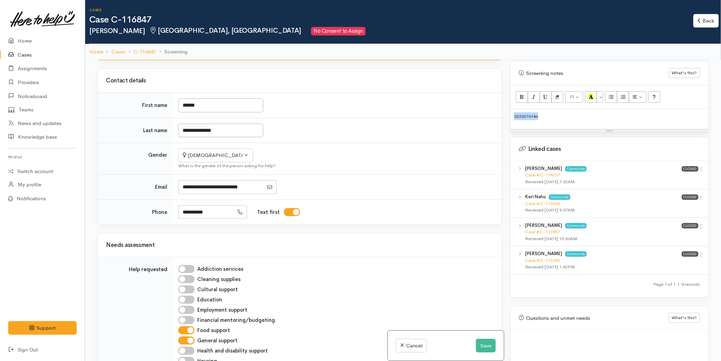
drag, startPoint x: 504, startPoint y: 106, endPoint x: 501, endPoint y: 104, distance: 3.7
click at [500, 104] on div "Related cases There are other cases potentially from the same person, address o…" at bounding box center [402, 240] width 619 height 361
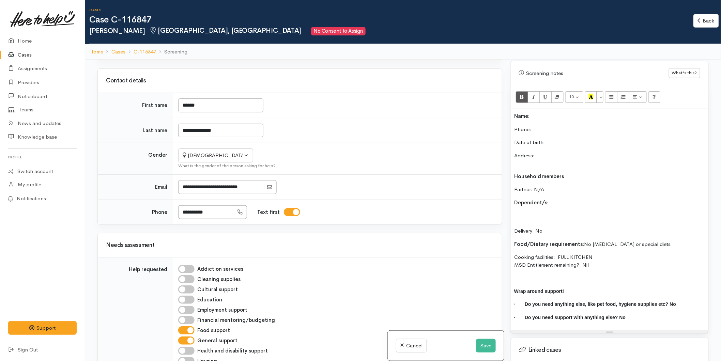
click at [540, 112] on p "Name:" at bounding box center [609, 116] width 191 height 8
click at [536, 126] on p "Phone:" at bounding box center [609, 130] width 191 height 8
click at [567, 139] on p "Date of birth:" at bounding box center [609, 143] width 191 height 8
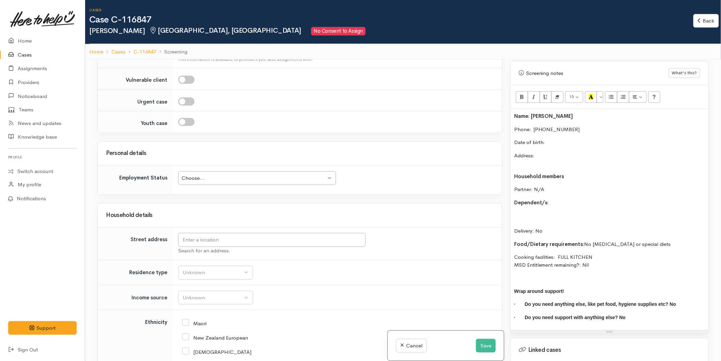
scroll to position [833, 0]
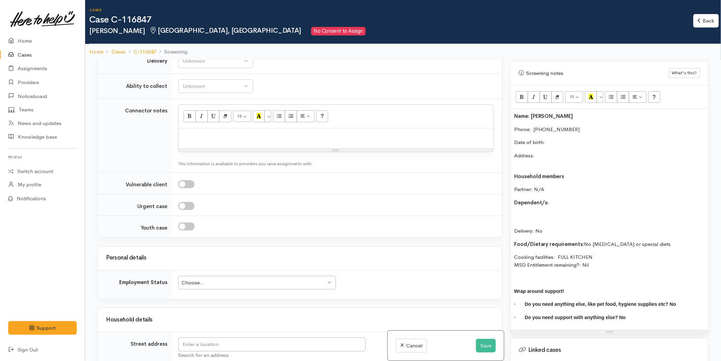
click at [195, 128] on div at bounding box center [336, 138] width 315 height 20
paste div
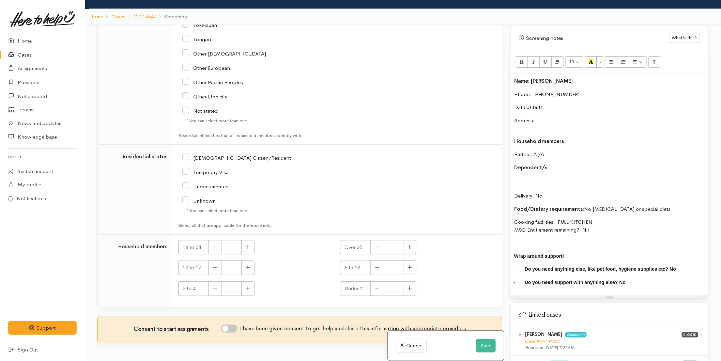
scroll to position [60, 0]
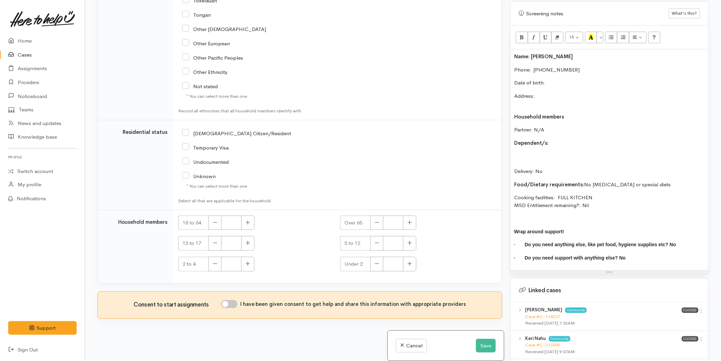
drag, startPoint x: 233, startPoint y: 295, endPoint x: 246, endPoint y: 273, distance: 26.3
click at [233, 300] on input "I have been given consent to get help and share this information with appropria…" at bounding box center [229, 304] width 16 height 8
checkbox input "true"
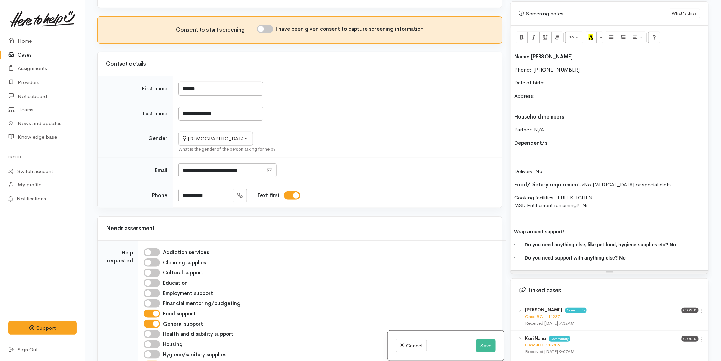
scroll to position [222, 0]
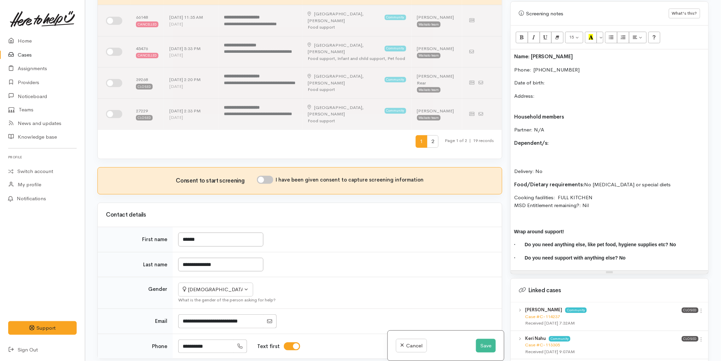
click at [264, 176] on input "I have been given consent to capture screening information" at bounding box center [265, 180] width 16 height 8
checkbox input "true"
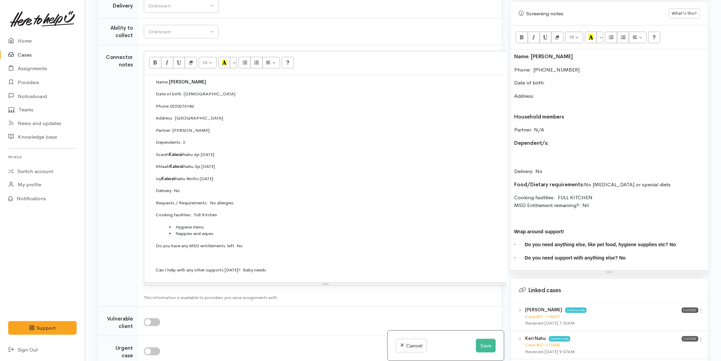
scroll to position [1093, 0]
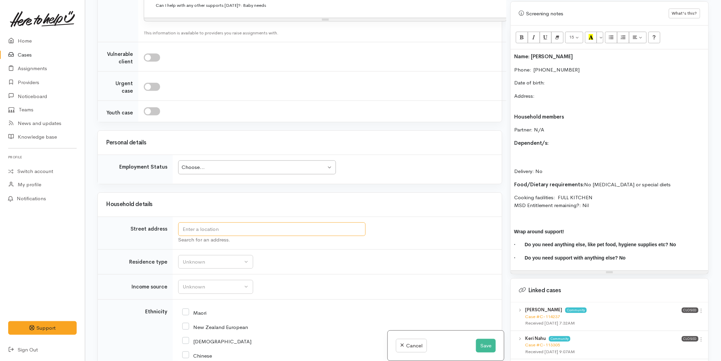
click at [202, 234] on input "text" at bounding box center [271, 229] width 187 height 14
type input "72 Tom Muir Drive, Gate Pa, Tauranga, New Zealand"
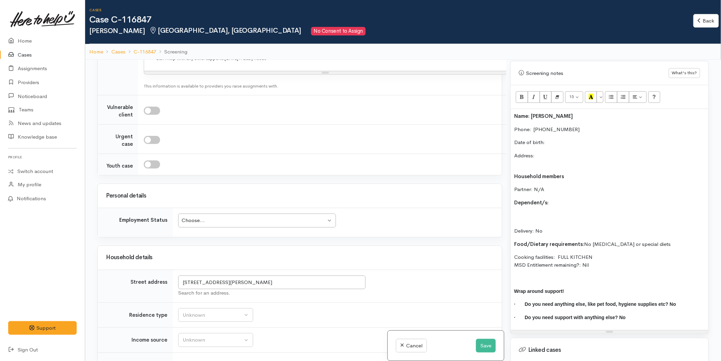
scroll to position [1100, 0]
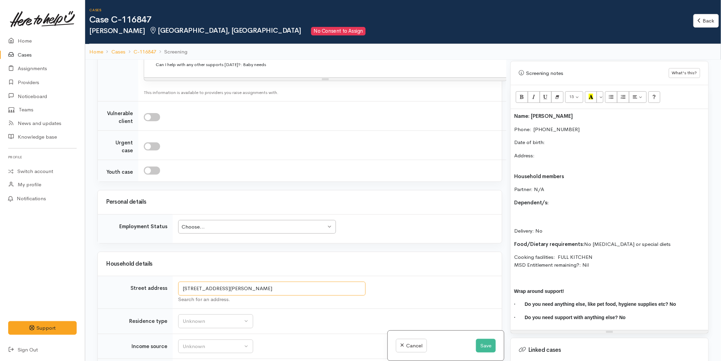
drag, startPoint x: 285, startPoint y: 290, endPoint x: 178, endPoint y: 296, distance: 107.5
click at [178, 296] on input "72 Tom Muir Drive, Gate Pa, Tauranga, New Zealand" at bounding box center [271, 289] width 187 height 14
click at [552, 152] on p "Address:" at bounding box center [609, 159] width 191 height 15
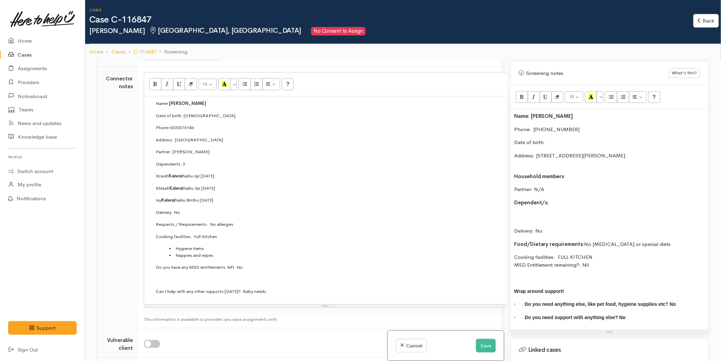
click at [556, 139] on p "Date of birth:" at bounding box center [609, 143] width 191 height 8
drag, startPoint x: 522, startPoint y: 160, endPoint x: 522, endPoint y: 169, distance: 8.5
click at [522, 160] on p "Address: 72 Tom Muir Drive, Gate Pa, Tauranga, New Zealand" at bounding box center [609, 159] width 191 height 15
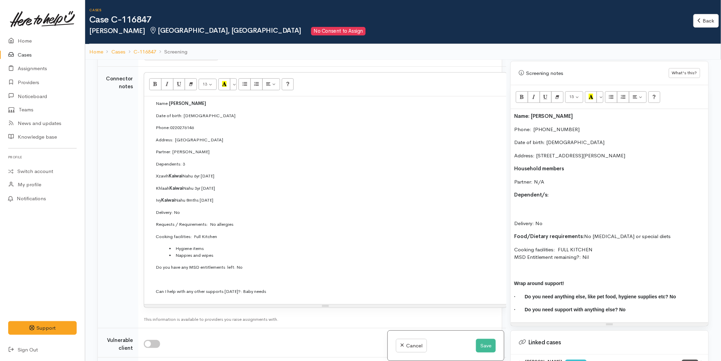
click at [565, 179] on p "Partner: N/A" at bounding box center [609, 182] width 191 height 8
click at [559, 191] on p "Dependent/s:" at bounding box center [609, 195] width 191 height 8
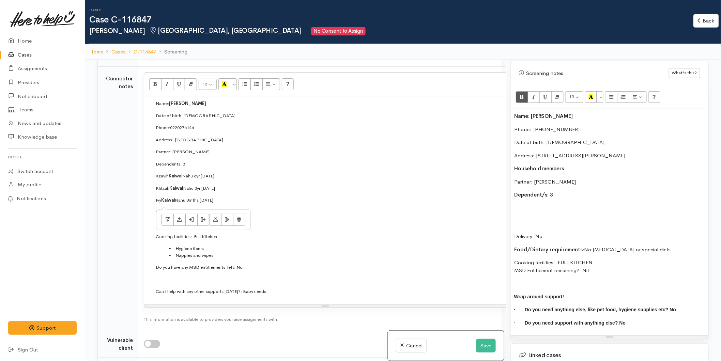
drag, startPoint x: 236, startPoint y: 194, endPoint x: 152, endPoint y: 172, distance: 87.3
click at [152, 172] on td "Name: Raedon Birch-Kaiwai Date of birth: 3/6/1999 Phone:  0220276146 Address:  …" at bounding box center [326, 200] width 356 height 201
copy td "Xzavih Kaiwai Nahu 6yr 2/7/18 Khlaah Kaiwai Nahu 3yr 10/1/22 Ivy Kaiwai Nahu 8m…"
click at [519, 204] on p at bounding box center [609, 208] width 191 height 8
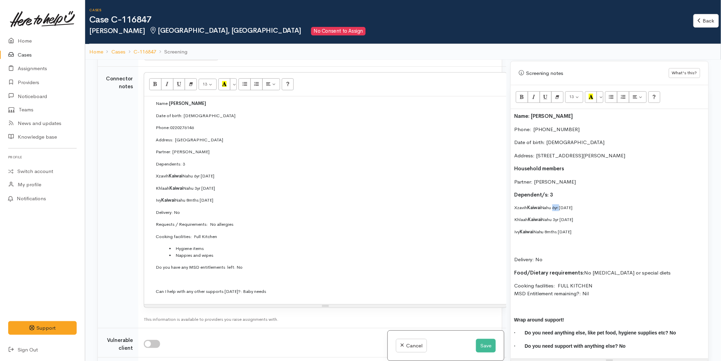
drag, startPoint x: 563, startPoint y: 201, endPoint x: 555, endPoint y: 202, distance: 7.5
click at [555, 204] on p "Xzavih Kaiwai Nahu 6yr 2/7/18" at bounding box center [609, 207] width 191 height 7
drag, startPoint x: 504, startPoint y: 219, endPoint x: 499, endPoint y: 199, distance: 20.8
click at [499, 199] on div "Related cases There are other cases potentially from the same person, address o…" at bounding box center [402, 240] width 619 height 361
click at [602, 91] on button "More Color" at bounding box center [599, 97] width 7 height 12
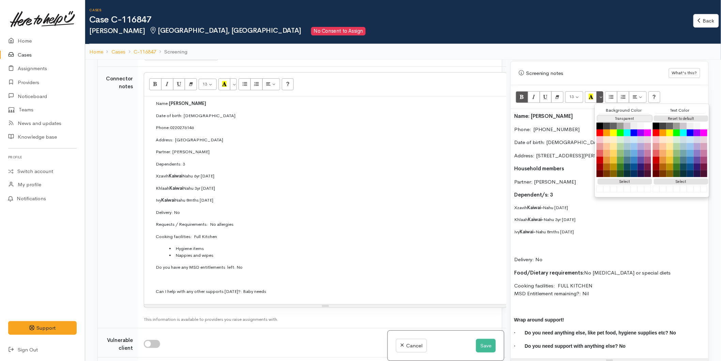
click at [611, 115] on button "Transparent" at bounding box center [625, 118] width 55 height 6
click at [692, 115] on button "Reset to default" at bounding box center [681, 118] width 55 height 6
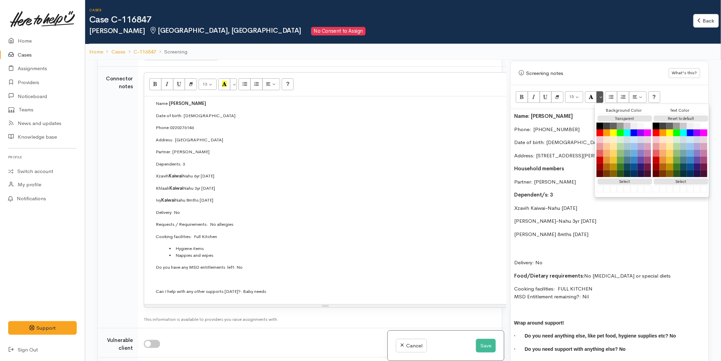
click at [574, 204] on p "Xzavih Kaiwai-Nahu 2/7/18" at bounding box center [609, 208] width 191 height 8
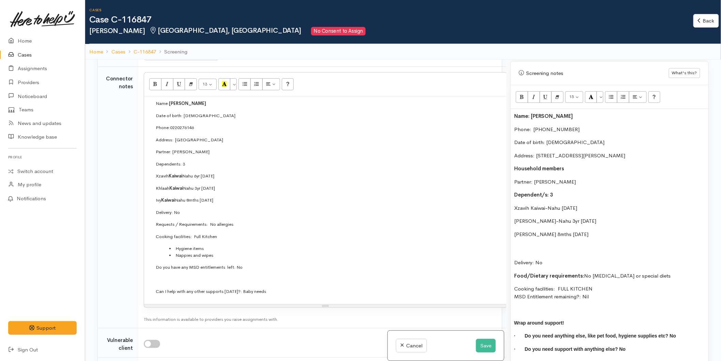
click at [563, 204] on p "Xzavih Kaiwai-Nahu 2/7/18" at bounding box center [609, 208] width 191 height 8
click at [570, 204] on p "Xzavih Kaiwai-Nahu 02/7/18" at bounding box center [609, 208] width 191 height 8
click at [579, 204] on p "Xzavih Kaiwai-Nahu 02/07/18" at bounding box center [609, 208] width 191 height 8
click at [585, 217] on p "Khlaah Kaiwai-Nahu 3yr 10/1/22" at bounding box center [609, 221] width 191 height 8
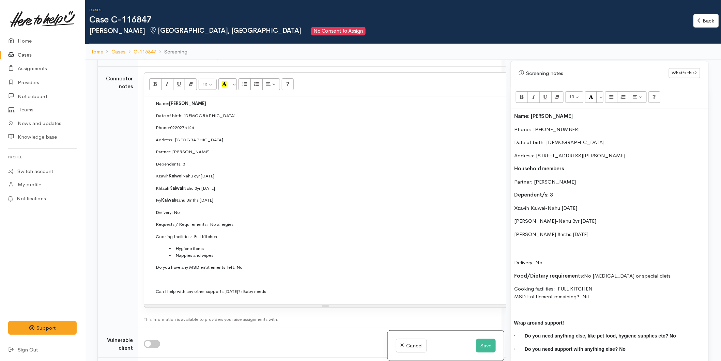
click at [592, 231] on p "Ivy Kaiwai-Nahu 8mths 8/7/2004" at bounding box center [609, 235] width 191 height 8
drag, startPoint x: 592, startPoint y: 226, endPoint x: 588, endPoint y: 227, distance: 4.1
click at [588, 231] on p "Ivy Kaiwai-Nahu 8mths 8/7/2004" at bounding box center [609, 235] width 191 height 8
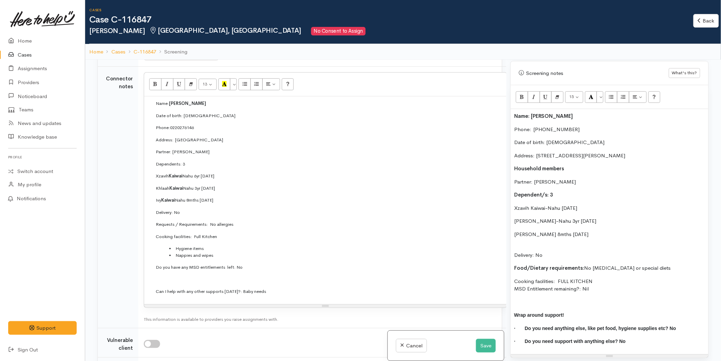
click at [575, 231] on p "Ivy Kaiwai-Nahu 8mths 8/7/2024" at bounding box center [609, 235] width 191 height 8
click at [568, 231] on p "Ivy Kaiwai-Nahu 8mths 8/07/2024" at bounding box center [609, 235] width 191 height 8
drag, startPoint x: 570, startPoint y: 214, endPoint x: 566, endPoint y: 214, distance: 4.1
click at [566, 217] on p "Khlaah Kaiwai-Nahu 3yr 10/1/2022" at bounding box center [609, 221] width 191 height 8
click at [570, 217] on p "Khlaah Kaiwai-Nahu 10/1/2022" at bounding box center [609, 221] width 191 height 8
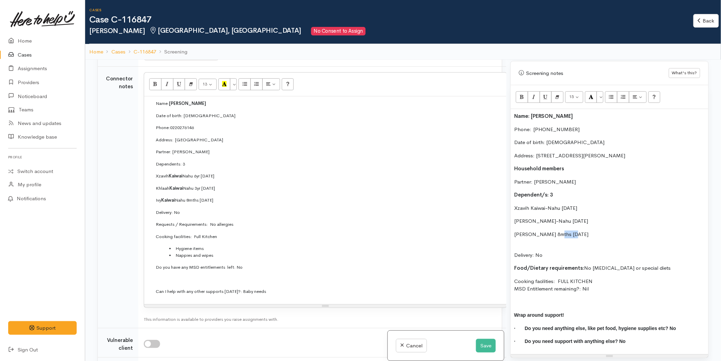
drag, startPoint x: 568, startPoint y: 227, endPoint x: 553, endPoint y: 227, distance: 14.6
click at [553, 231] on p "Ivy Kaiwai-Nahu 8mths 08/07/2024" at bounding box center [609, 235] width 191 height 8
click at [513, 227] on div "Name: Raedon Birch-Kaiwai Phone:  0220276146 Date of birth: 03/06/1999 Address:…" at bounding box center [610, 231] width 198 height 245
click at [522, 235] on div "Name: Raedon Birch-Kaiwai Phone:  0220276146 Date of birth: 03/06/1999 Address:…" at bounding box center [610, 231] width 198 height 245
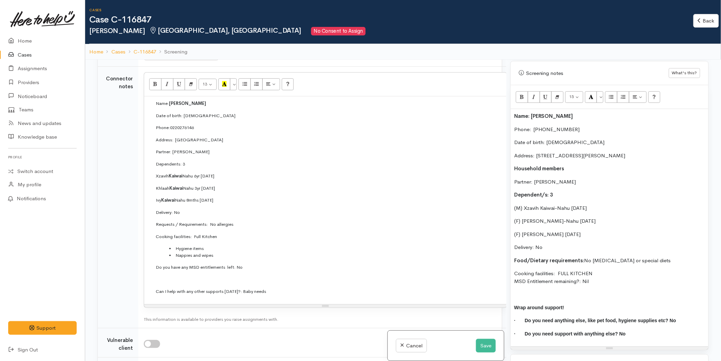
drag, startPoint x: 573, startPoint y: 273, endPoint x: 503, endPoint y: 107, distance: 180.0
click at [502, 107] on div "Related cases There are other cases potentially from the same person, address o…" at bounding box center [402, 240] width 619 height 361
copy div "Name: Raedon Birch-Kaiwai Phone:  0220276146 Date of birth: 03/06/1999 Address:…"
click at [516, 113] on b "Name: Raedon Birch-Kaiwai" at bounding box center [543, 116] width 59 height 6
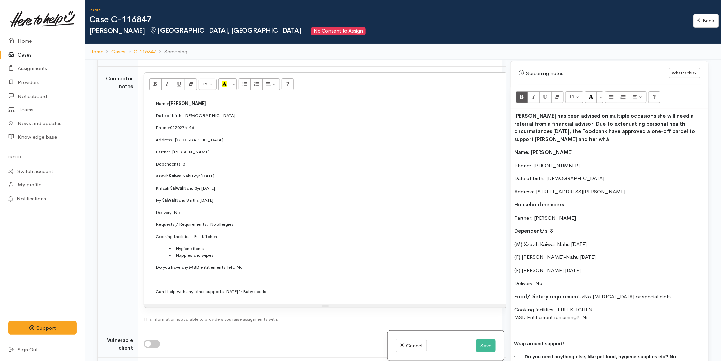
scroll to position [60, 0]
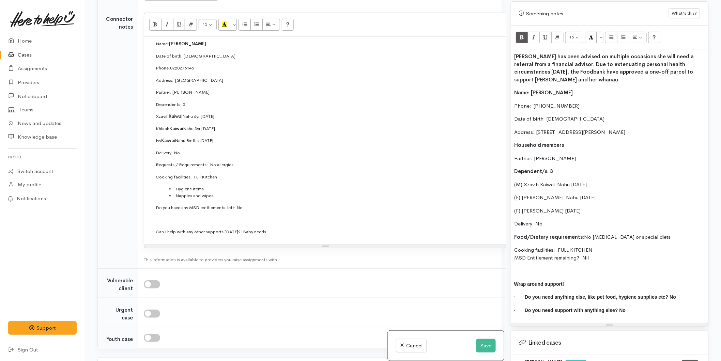
click at [561, 76] on p "Raedon has been advised on multiple occasions she will need a referral from a f…" at bounding box center [609, 68] width 191 height 31
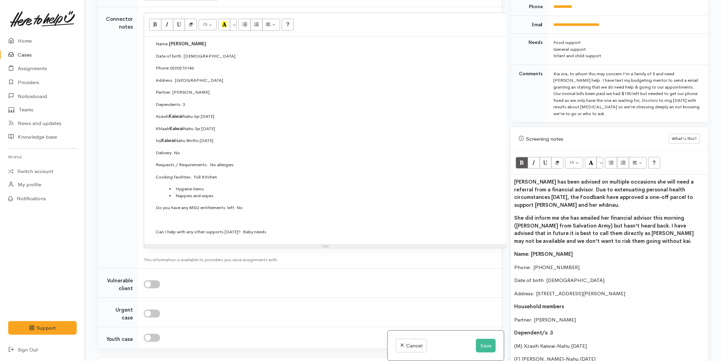
scroll to position [341, 0]
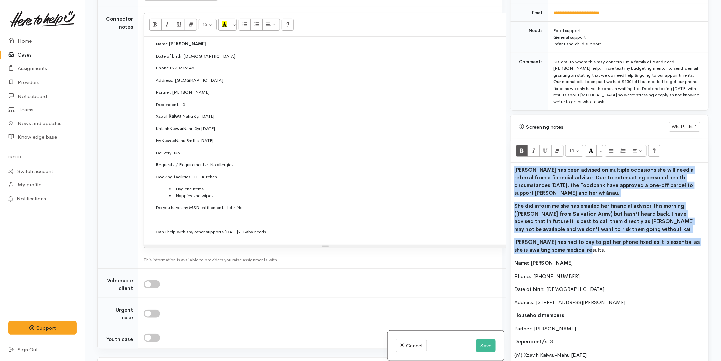
drag, startPoint x: 590, startPoint y: 244, endPoint x: 492, endPoint y: 161, distance: 128.1
click at [492, 161] on div "Related cases There are other cases potentially from the same person, address o…" at bounding box center [402, 180] width 619 height 361
copy div "Raedon has been advised on multiple occasions she will need a referral from a f…"
click at [590, 247] on p "Raedon has had to pay to get her phone fixed as it is essential as she is await…" at bounding box center [609, 245] width 191 height 15
drag, startPoint x: 594, startPoint y: 244, endPoint x: 512, endPoint y: 161, distance: 116.6
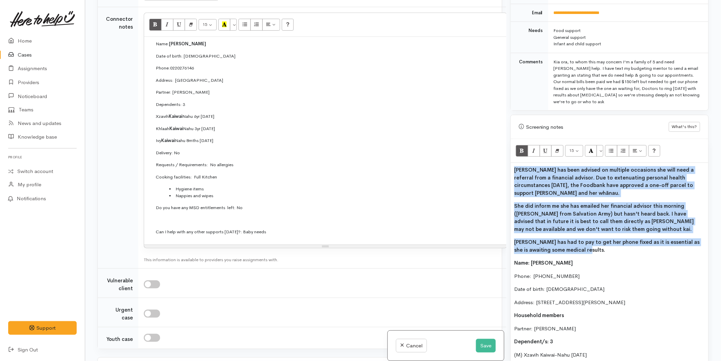
click at [512, 163] on div "Raedon has been advised on multiple occasions she will need a referral from a f…" at bounding box center [610, 328] width 198 height 330
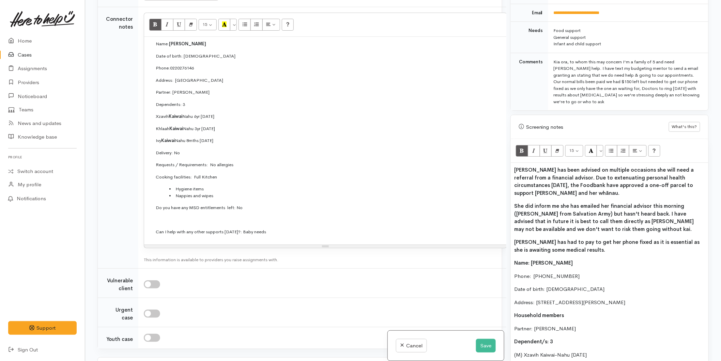
scroll to position [420, 0]
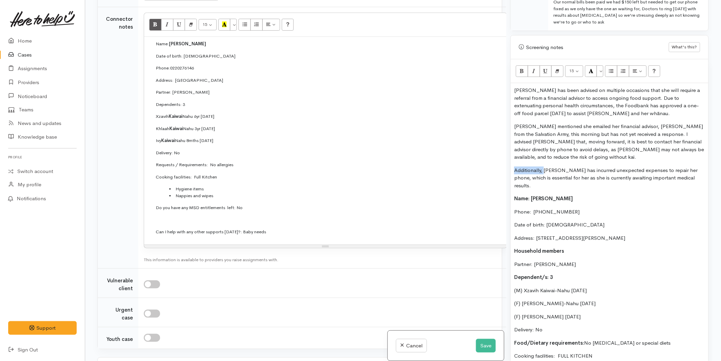
drag, startPoint x: 544, startPoint y: 164, endPoint x: 503, endPoint y: 161, distance: 40.9
click at [503, 161] on div "Related cases There are other cases potentially from the same person, address o…" at bounding box center [402, 180] width 619 height 361
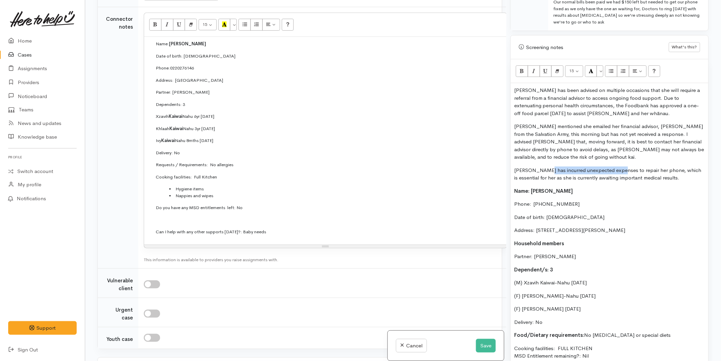
drag, startPoint x: 619, startPoint y: 162, endPoint x: 544, endPoint y: 162, distance: 74.9
click at [544, 167] on p "Raedon has incurred unexpected expenses to repair her phone, which is essential…" at bounding box center [609, 174] width 191 height 15
click at [607, 171] on p "Raedon has had to repair her phone, which is essential for her as she is curren…" at bounding box center [609, 174] width 191 height 15
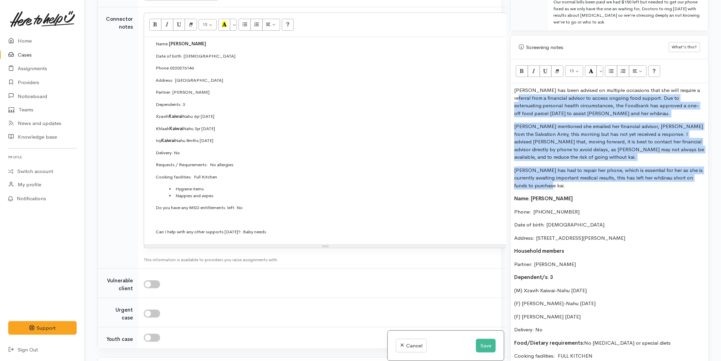
drag, startPoint x: 544, startPoint y: 181, endPoint x: 503, endPoint y: 91, distance: 99.1
click at [503, 91] on div "Related cases There are other cases potentially from the same person, address o…" at bounding box center [402, 180] width 619 height 361
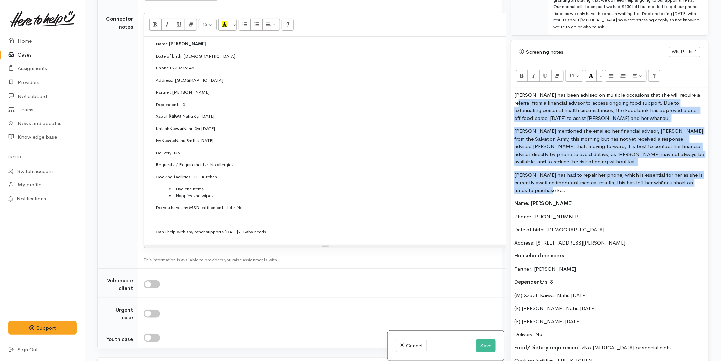
scroll to position [140, 0]
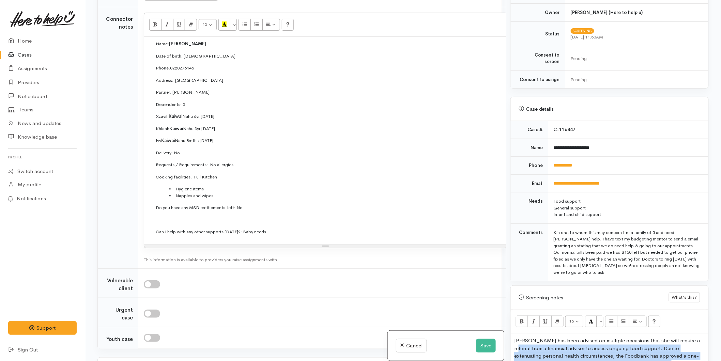
drag, startPoint x: 602, startPoint y: 206, endPoint x: 465, endPoint y: -23, distance: 267.0
click at [465, 0] on html "Support Feedback I've got something to say Back" at bounding box center [360, 120] width 721 height 361
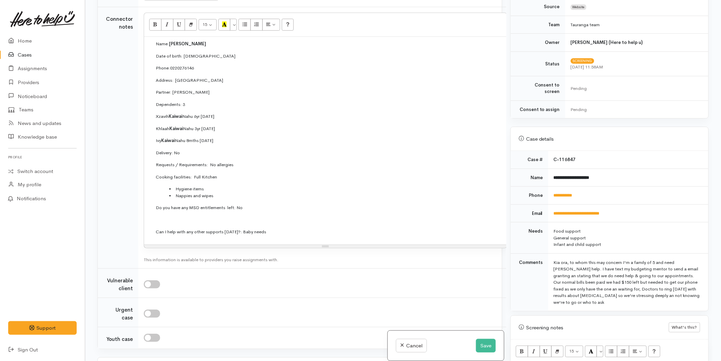
copy div "Raedon has been advised on multiple occasions that she will require a referral …"
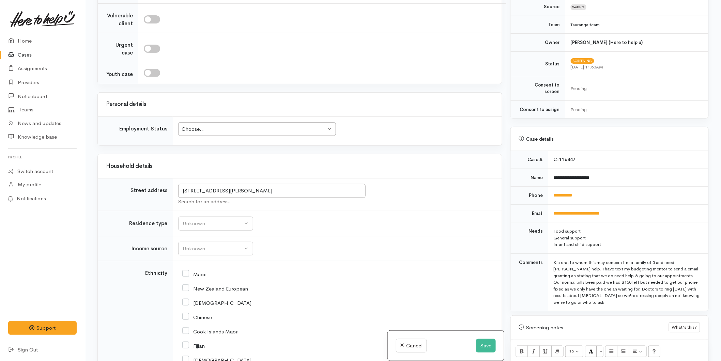
scroll to position [873, 0]
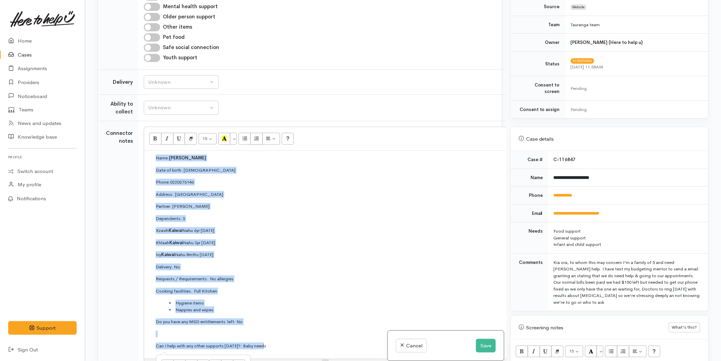
drag, startPoint x: 255, startPoint y: 229, endPoint x: 104, endPoint y: -5, distance: 278.3
click at [104, 0] on html "Support Feedback I've got something to say Back" at bounding box center [360, 120] width 721 height 361
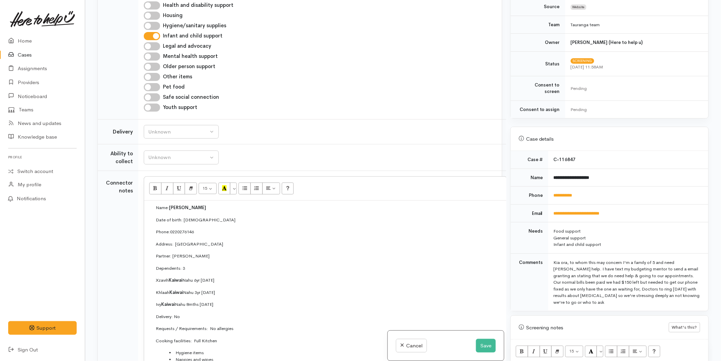
scroll to position [794, 0]
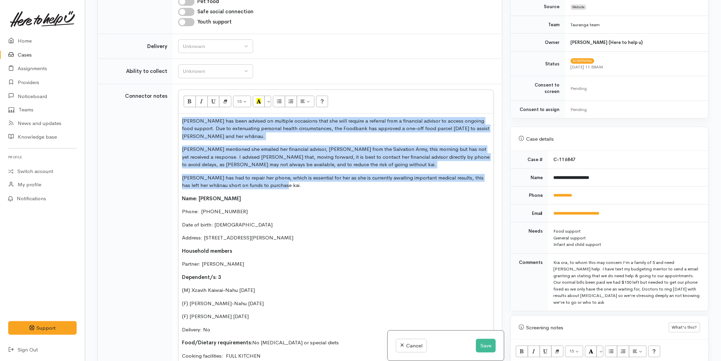
drag, startPoint x: 182, startPoint y: 160, endPoint x: 140, endPoint y: 109, distance: 66.1
click at [140, 108] on tr "Connector notes 15 8 9 10 11 12 14 18 24 36 Background Color Transparent Select…" at bounding box center [300, 242] width 404 height 317
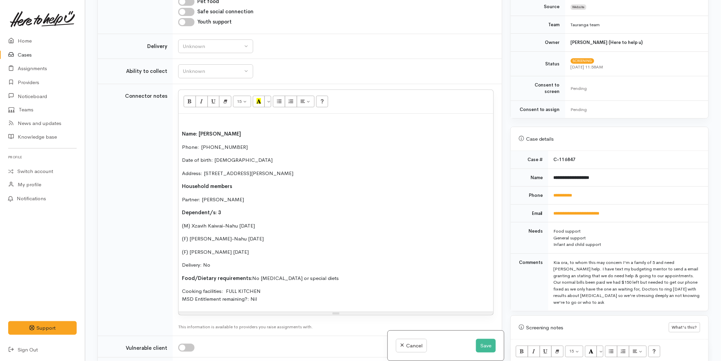
click at [181, 125] on div "Name: Raedon Birch-Kaiwai Phone:  0220276146 Date of birth: 03/06/1999 Address:…" at bounding box center [336, 213] width 315 height 198
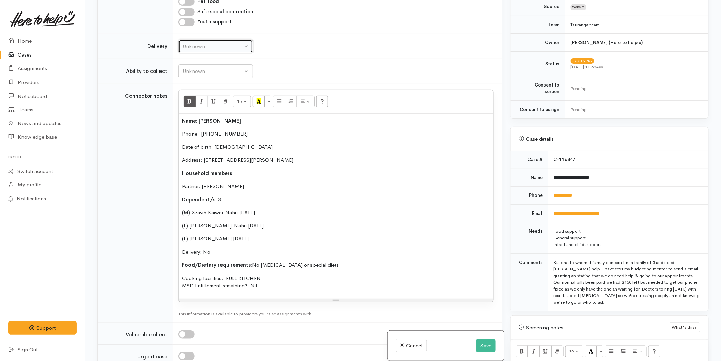
drag, startPoint x: 189, startPoint y: 39, endPoint x: 192, endPoint y: 51, distance: 13.0
click at [189, 43] on div "Unknown" at bounding box center [213, 47] width 60 height 8
click at [199, 105] on link "No" at bounding box center [216, 110] width 74 height 11
select select "1"
click at [192, 67] on div "Unknown" at bounding box center [213, 71] width 60 height 8
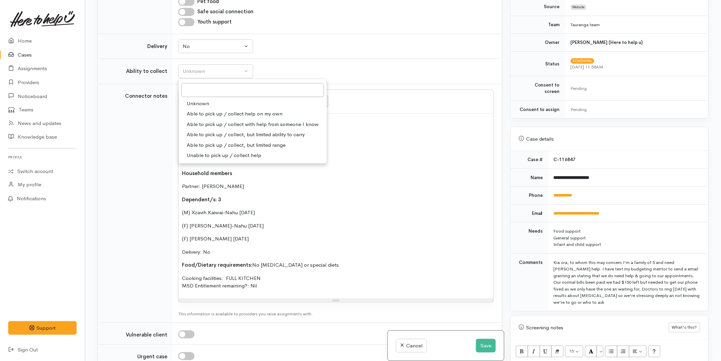
click at [203, 110] on span "Able to pick up / collect help on my own" at bounding box center [235, 114] width 96 height 8
select select "2"
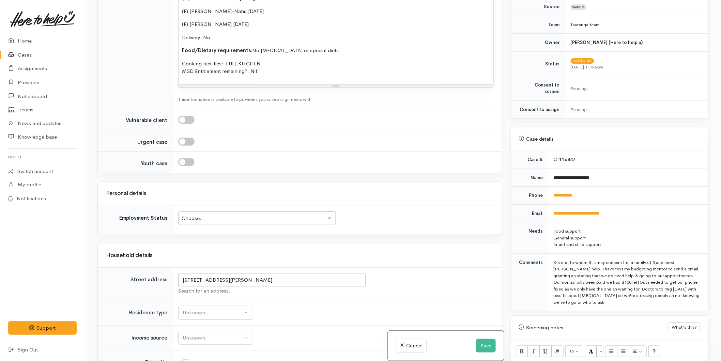
scroll to position [1097, 0]
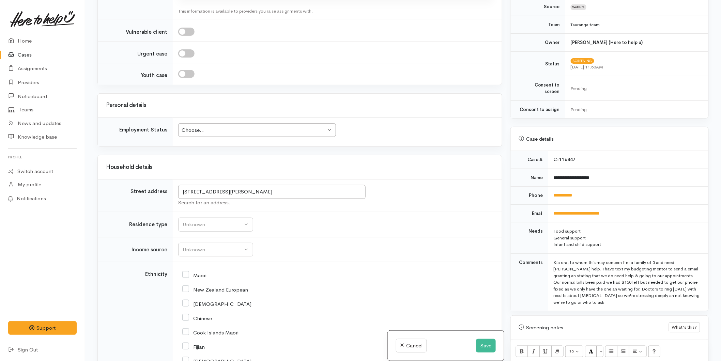
click at [205, 126] on div "Choose..." at bounding box center [254, 130] width 144 height 8
drag, startPoint x: 216, startPoint y: 216, endPoint x: 217, endPoint y: 220, distance: 4.1
click at [216, 221] on div "Unknown" at bounding box center [213, 225] width 60 height 8
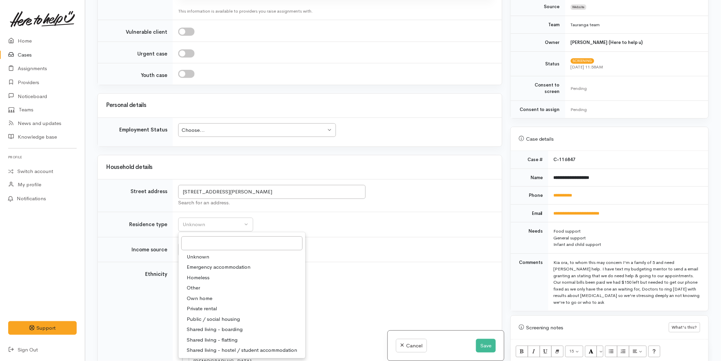
click at [199, 305] on span "Private rental" at bounding box center [202, 309] width 30 height 8
select select "2"
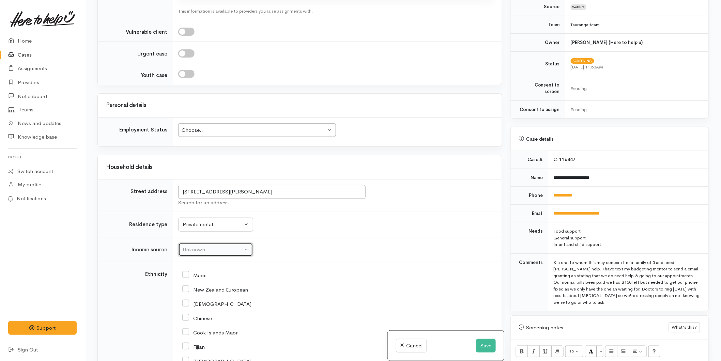
click at [185, 246] on div "Unknown" at bounding box center [213, 250] width 60 height 8
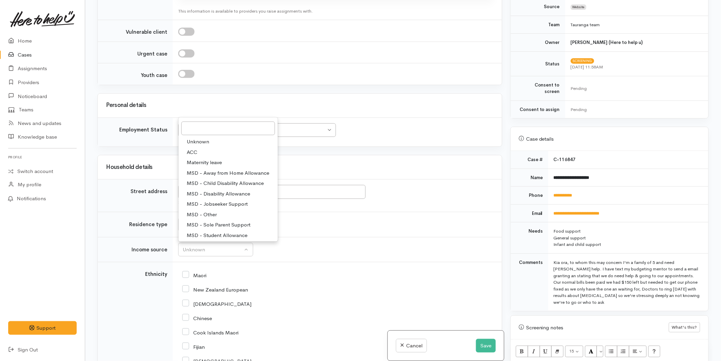
click at [212, 199] on link "MSD - Jobseeker Support" at bounding box center [228, 204] width 99 height 11
select select "4"
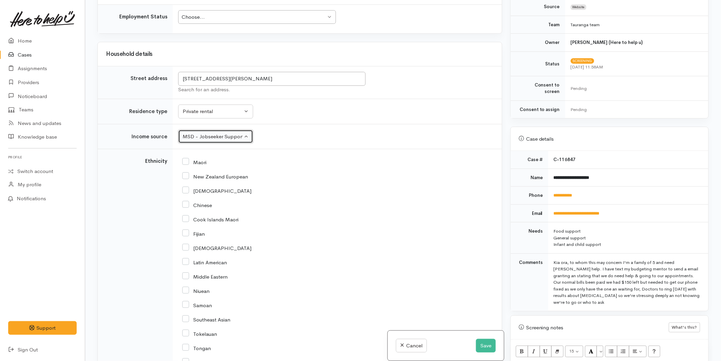
scroll to position [1211, 0]
click at [188, 158] on input "Maori" at bounding box center [194, 161] width 24 height 6
checkbox input "true"
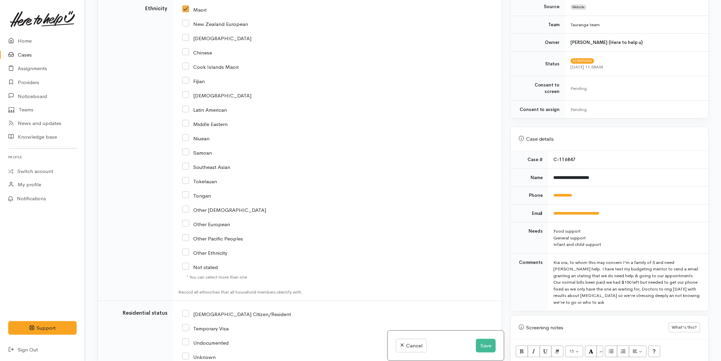
scroll to position [1514, 0]
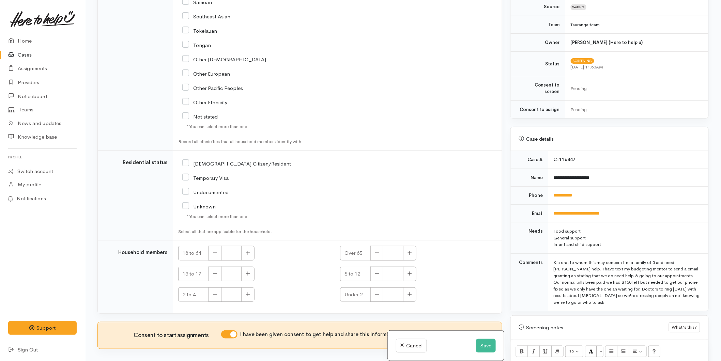
click at [188, 160] on input "NZ Citizen/Resident" at bounding box center [236, 163] width 109 height 6
checkbox input "true"
click at [249, 250] on icon "button" at bounding box center [248, 252] width 4 height 5
type input "2"
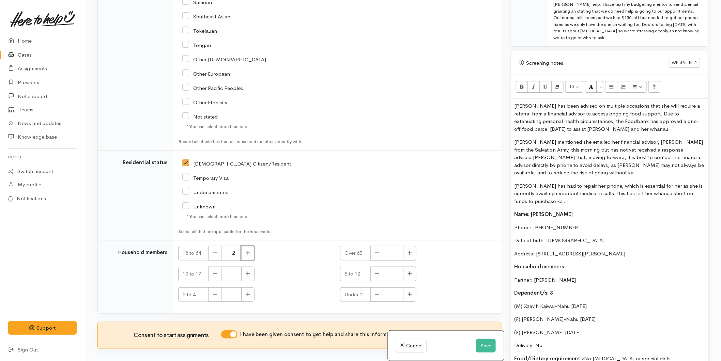
scroll to position [518, 0]
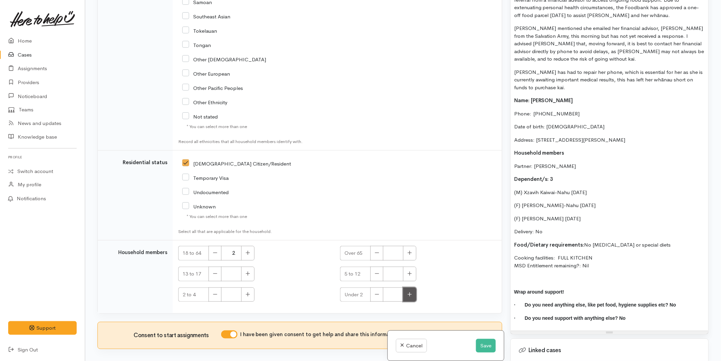
click at [411, 290] on button "button" at bounding box center [409, 295] width 13 height 15
type input "1"
drag, startPoint x: 244, startPoint y: 293, endPoint x: 332, endPoint y: 281, distance: 89.4
click at [245, 293] on button "button" at bounding box center [247, 295] width 13 height 15
type input "1"
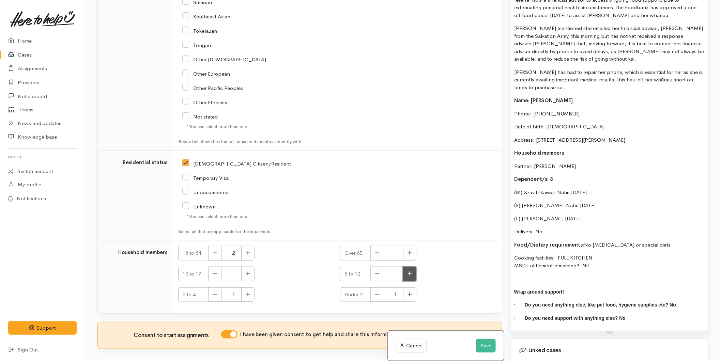
click at [410, 267] on button "button" at bounding box center [409, 274] width 13 height 15
type input "1"
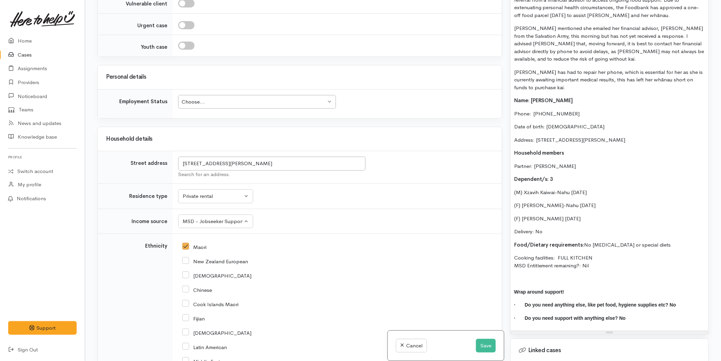
scroll to position [1135, 0]
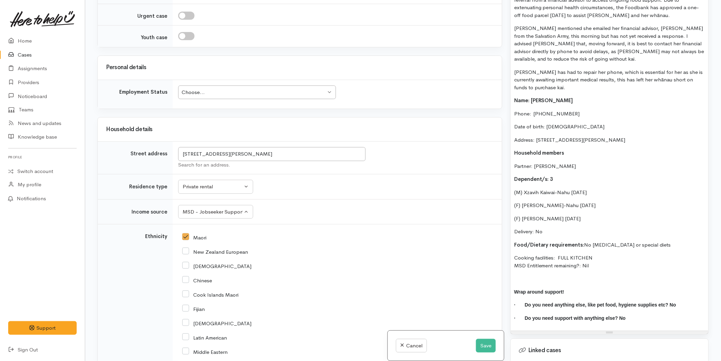
click at [227, 90] on div "Choose..." at bounding box center [254, 93] width 144 height 8
drag, startPoint x: 206, startPoint y: 174, endPoint x: 229, endPoint y: 181, distance: 23.5
click at [480, 343] on button "Save" at bounding box center [486, 346] width 20 height 14
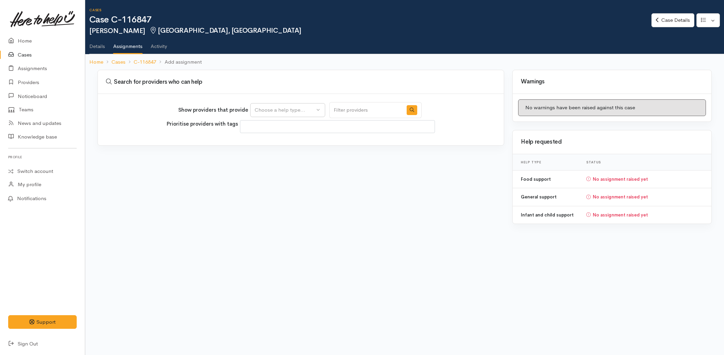
select select
click at [275, 113] on div "Choose a help type..." at bounding box center [284, 110] width 60 height 8
click at [279, 142] on span "Food support" at bounding box center [275, 143] width 32 height 8
select select "3"
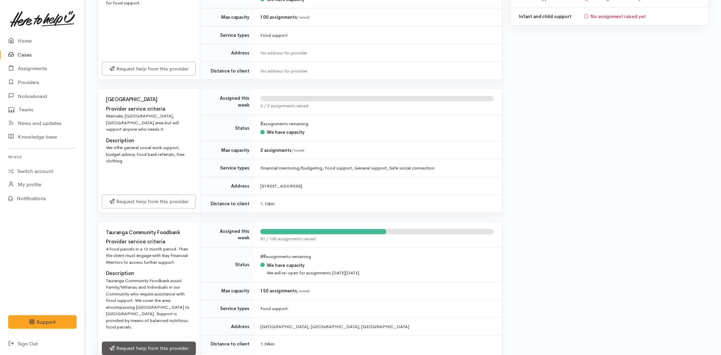
scroll to position [265, 0]
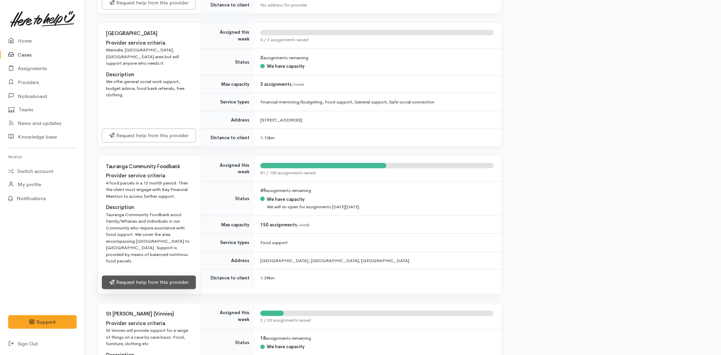
click at [138, 277] on link "Request help from this provider" at bounding box center [149, 283] width 94 height 14
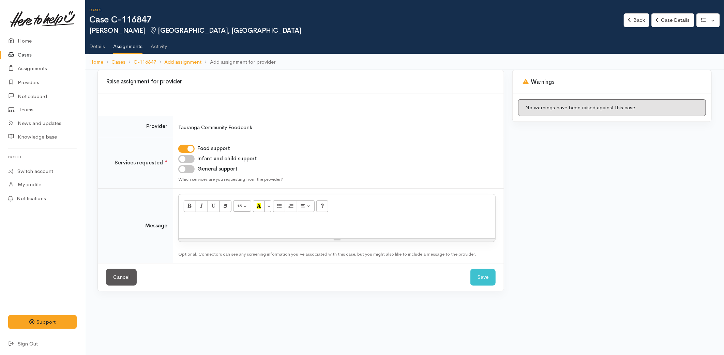
click at [191, 160] on input "Infant and child support" at bounding box center [186, 159] width 16 height 8
checkbox input "true"
click at [208, 233] on div at bounding box center [337, 228] width 316 height 20
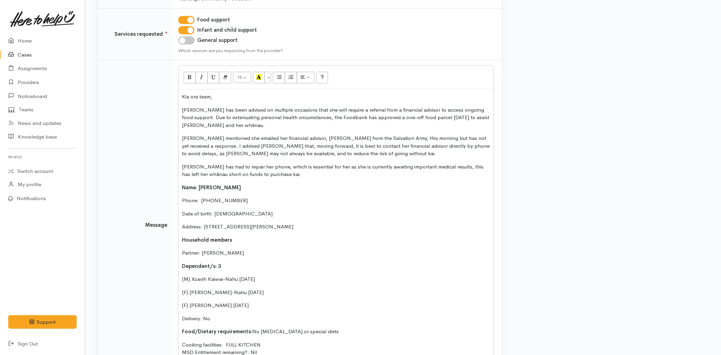
scroll to position [200, 0]
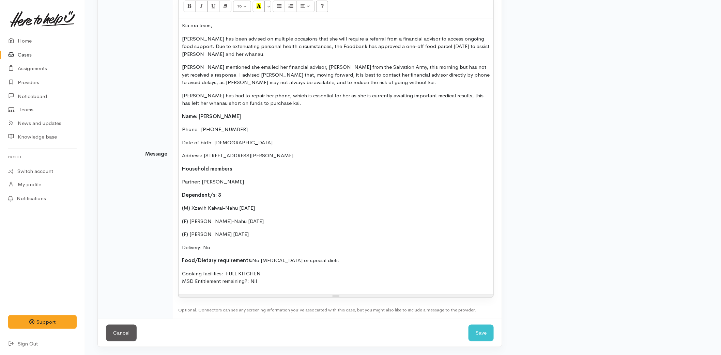
drag, startPoint x: 264, startPoint y: 285, endPoint x: 252, endPoint y: 265, distance: 23.7
click at [264, 285] on div "Kia ora team, Raedon has been advised on multiple occasions that she will requi…" at bounding box center [336, 156] width 315 height 276
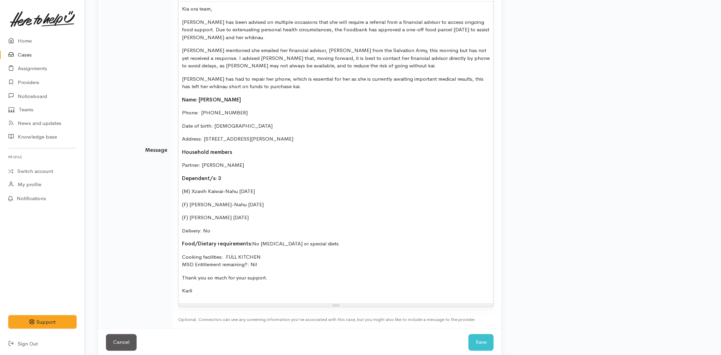
scroll to position [226, 0]
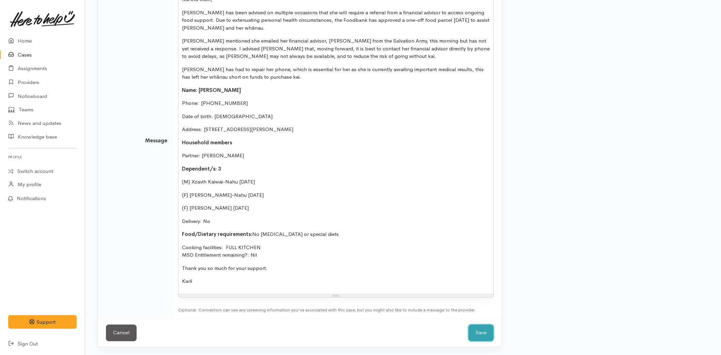
click at [470, 328] on button "Save" at bounding box center [480, 333] width 25 height 17
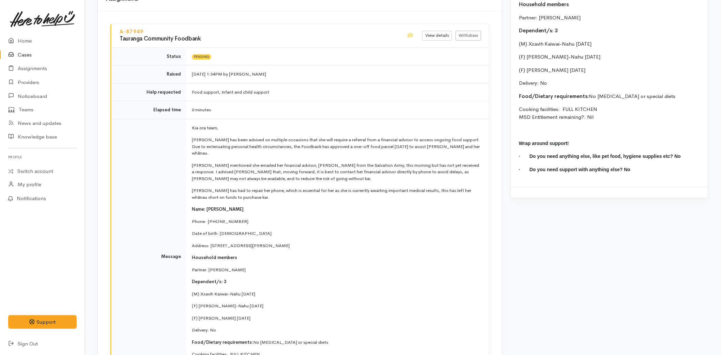
scroll to position [682, 0]
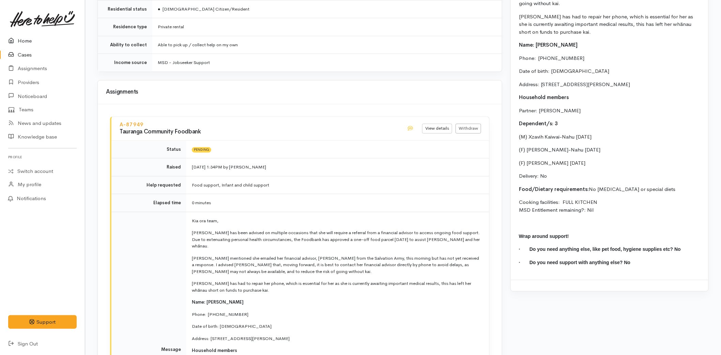
click at [26, 42] on link "Home" at bounding box center [42, 41] width 85 height 14
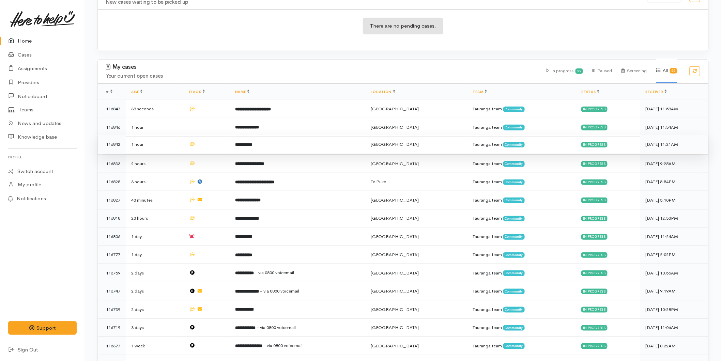
scroll to position [265, 0]
